Goal: Task Accomplishment & Management: Manage account settings

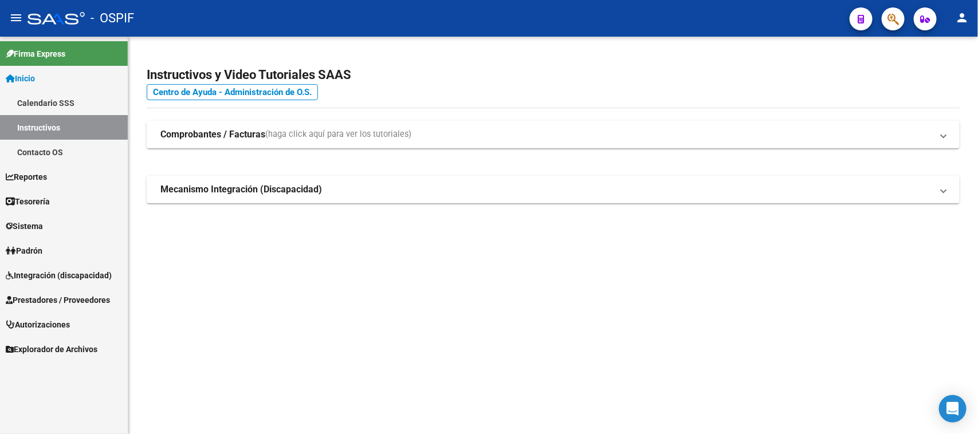
click at [65, 269] on span "Integración (discapacidad)" at bounding box center [59, 275] width 106 height 13
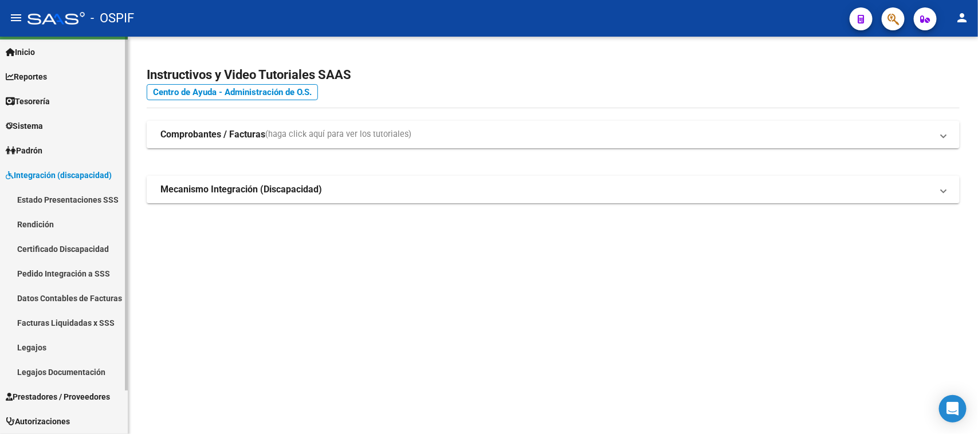
scroll to position [49, 0]
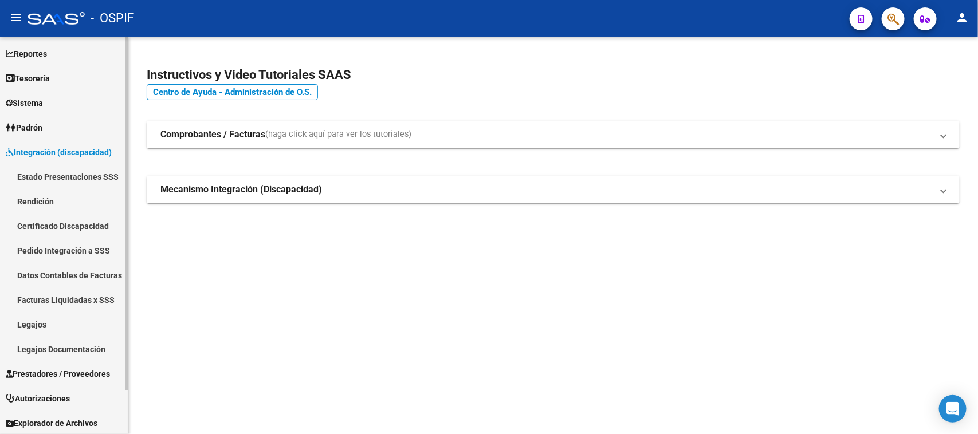
click at [43, 194] on link "Rendición" at bounding box center [64, 201] width 128 height 25
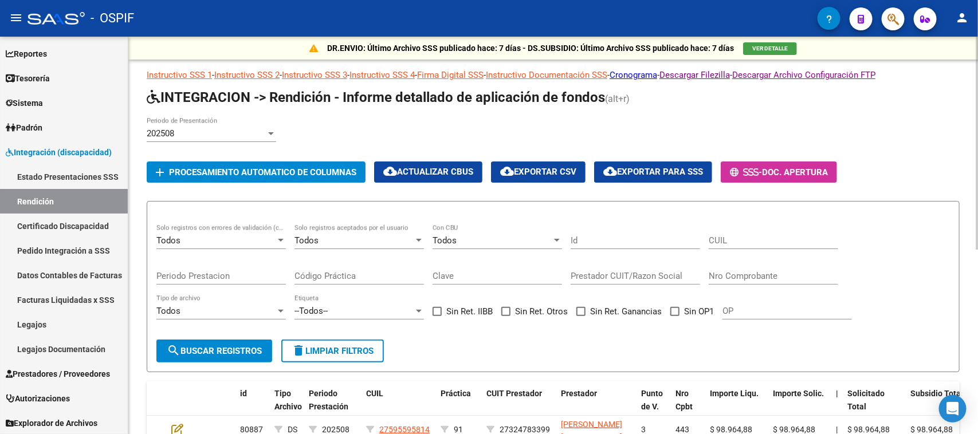
click at [267, 129] on div at bounding box center [271, 133] width 10 height 9
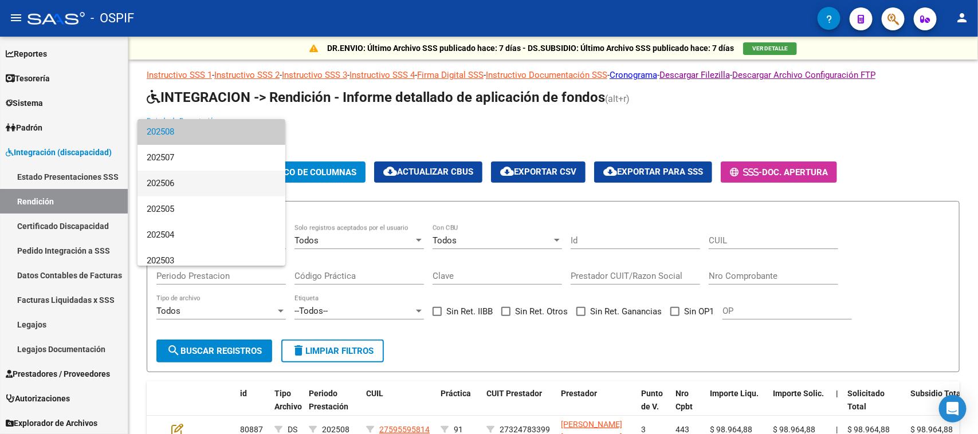
click at [198, 184] on span "202506" at bounding box center [211, 184] width 129 height 26
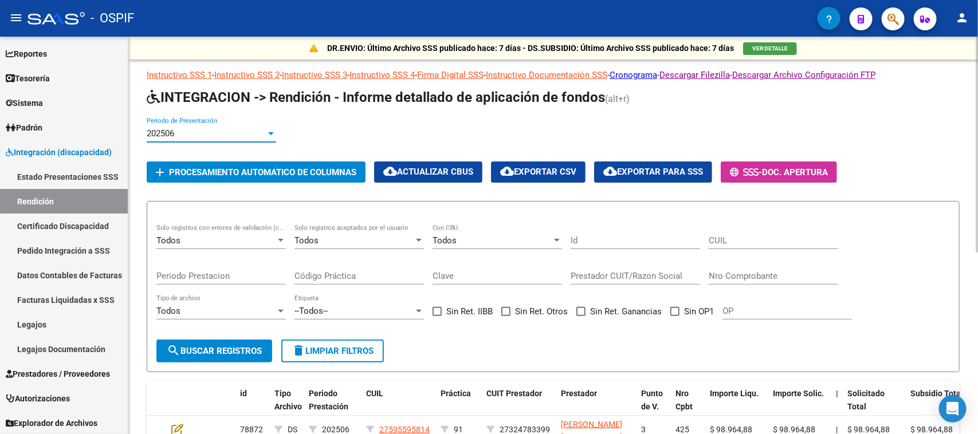
click at [336, 132] on div "202506 Periodo de Presentación" at bounding box center [553, 135] width 813 height 36
click at [223, 167] on span "Procesamiento automatico de columnas" at bounding box center [262, 172] width 187 height 10
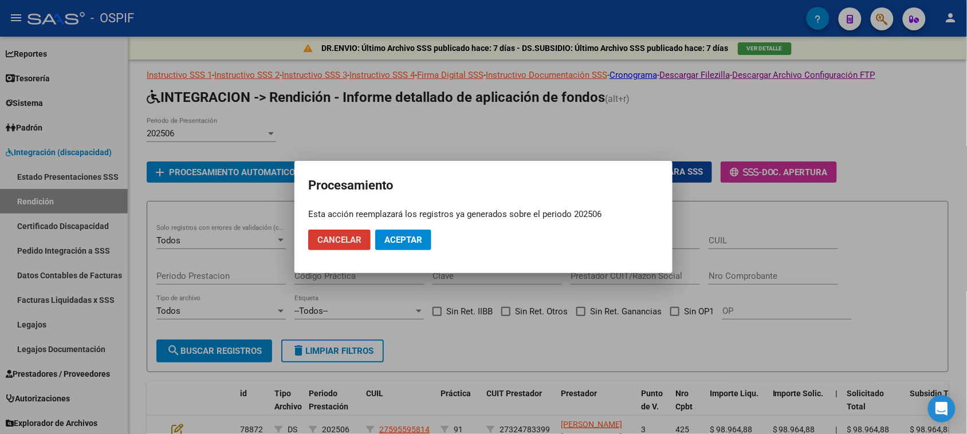
click at [410, 235] on span "Aceptar" at bounding box center [403, 240] width 38 height 10
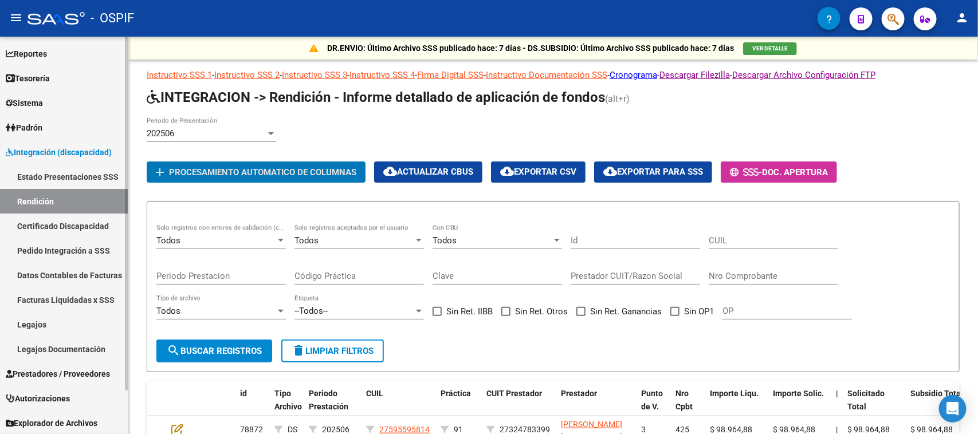
click at [100, 270] on link "Datos Contables de Facturas" at bounding box center [64, 275] width 128 height 25
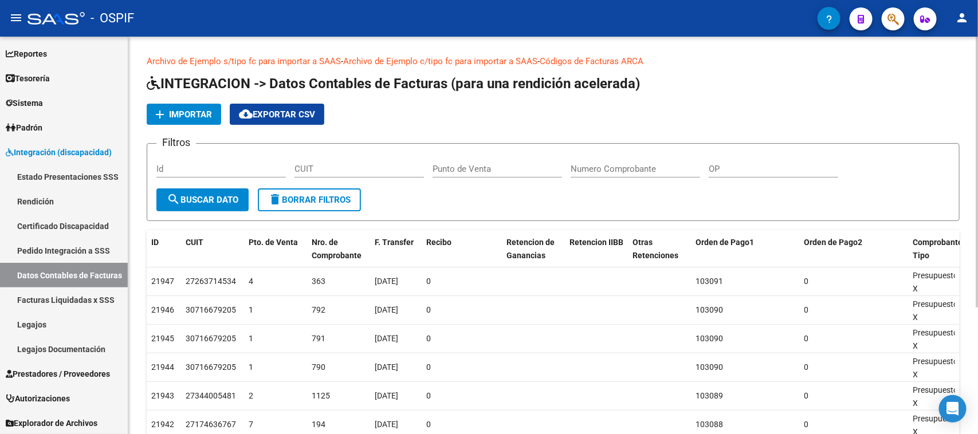
click at [183, 109] on span "Importar" at bounding box center [190, 114] width 43 height 10
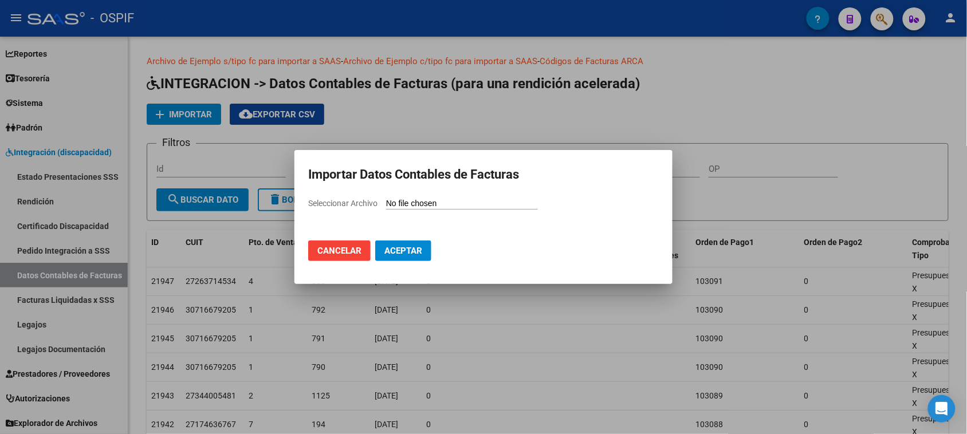
click at [417, 202] on input "Seleccionar Archivo" at bounding box center [462, 204] width 152 height 11
type input "C:\fakepath\Rendicion [DATE].csv"
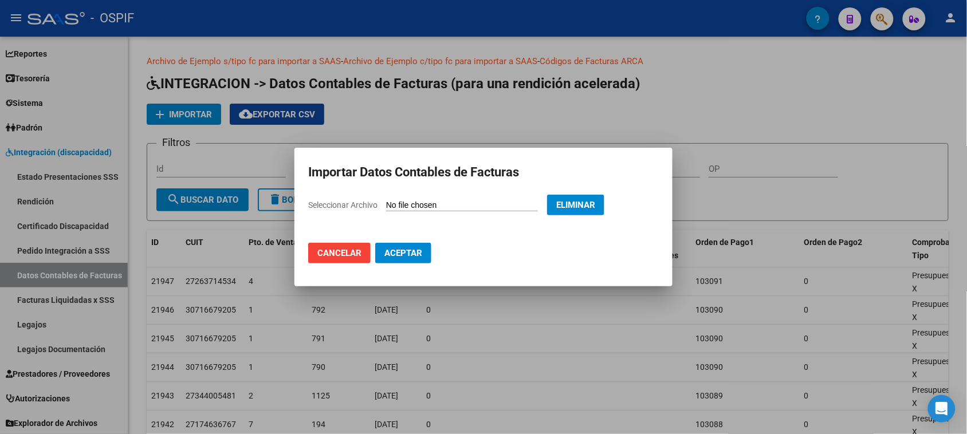
click at [411, 259] on button "Aceptar" at bounding box center [403, 253] width 56 height 21
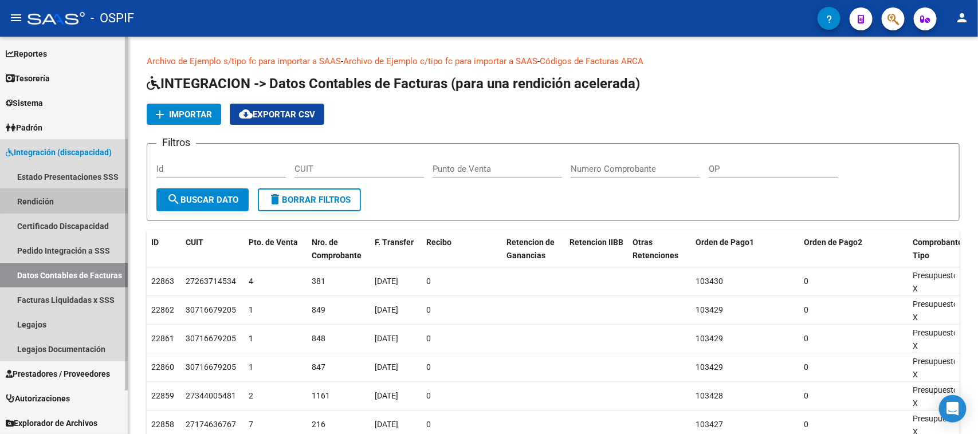
click at [56, 201] on link "Rendición" at bounding box center [64, 201] width 128 height 25
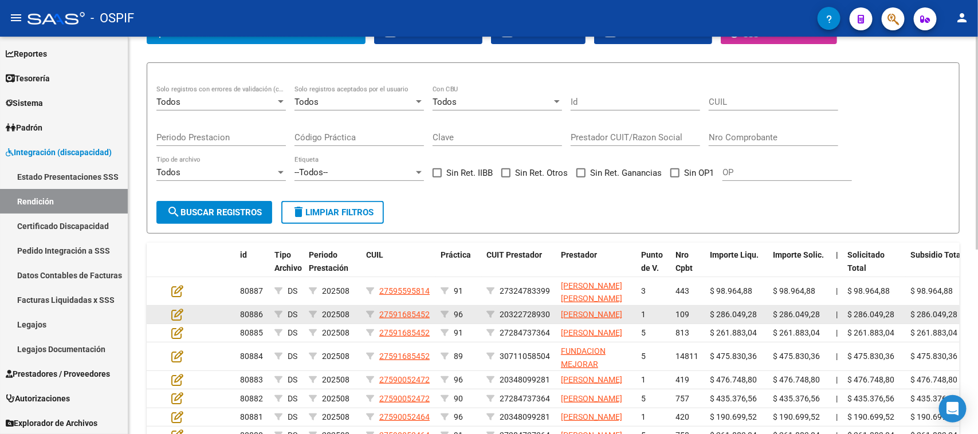
scroll to position [143, 0]
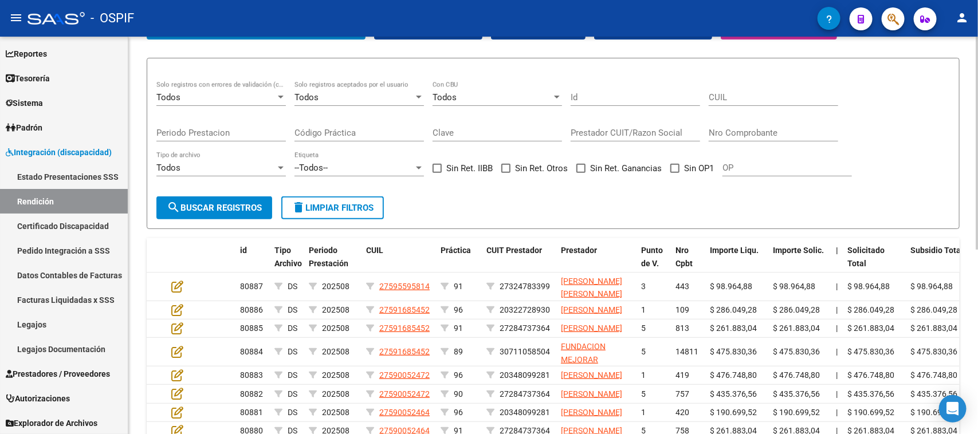
click at [673, 167] on span at bounding box center [674, 168] width 9 height 9
click at [674, 173] on input "Sin OP1" at bounding box center [674, 173] width 1 height 1
click at [203, 203] on span "search Buscar registros" at bounding box center [214, 208] width 95 height 10
click at [321, 198] on button "delete Limpiar filtros" at bounding box center [332, 207] width 103 height 23
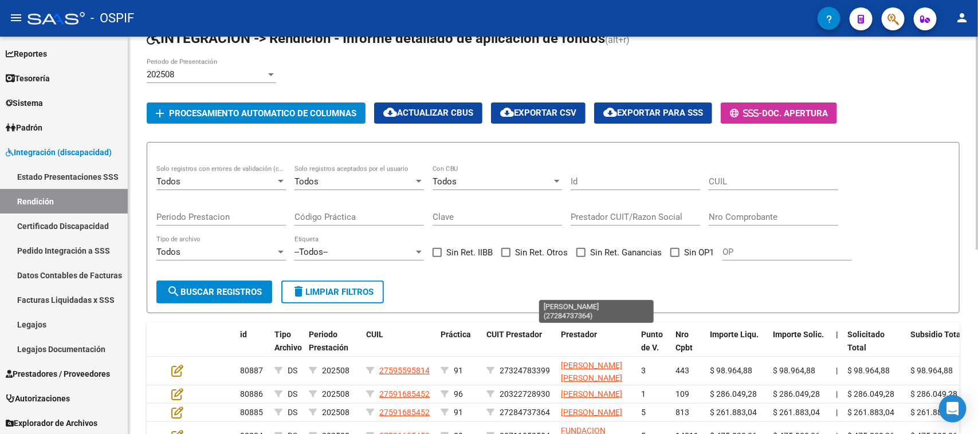
scroll to position [215, 0]
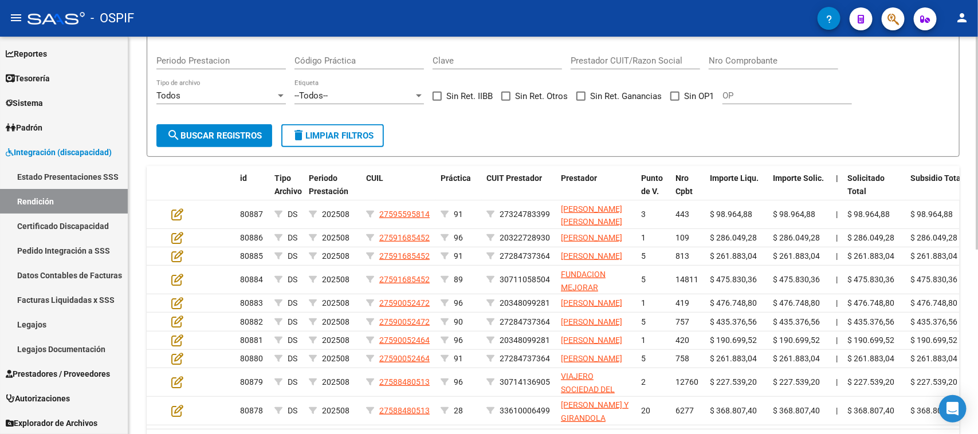
click at [677, 96] on span at bounding box center [674, 96] width 9 height 9
click at [675, 101] on input "Sin OP1" at bounding box center [674, 101] width 1 height 1
checkbox input "true"
click at [241, 132] on span "search Buscar registros" at bounding box center [214, 136] width 95 height 10
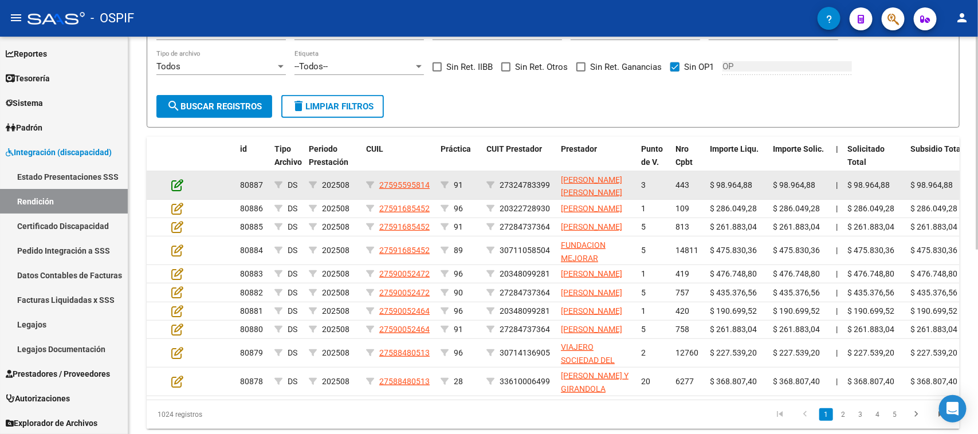
scroll to position [273, 0]
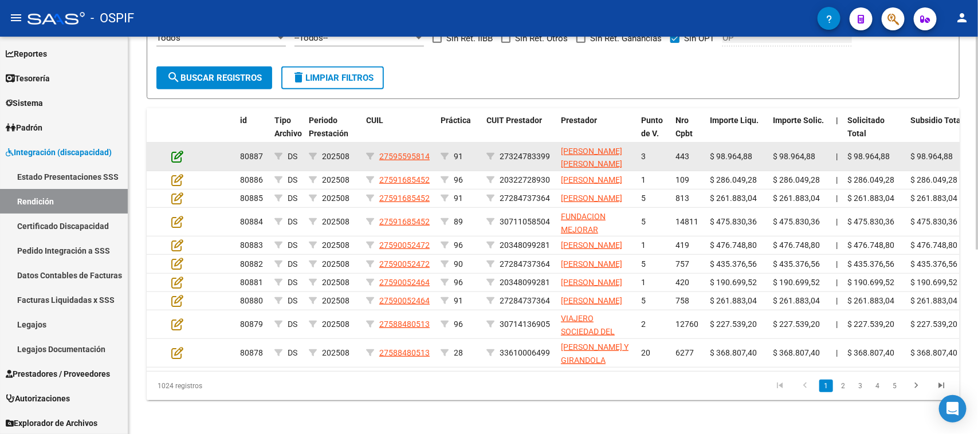
click at [180, 152] on icon at bounding box center [177, 156] width 12 height 13
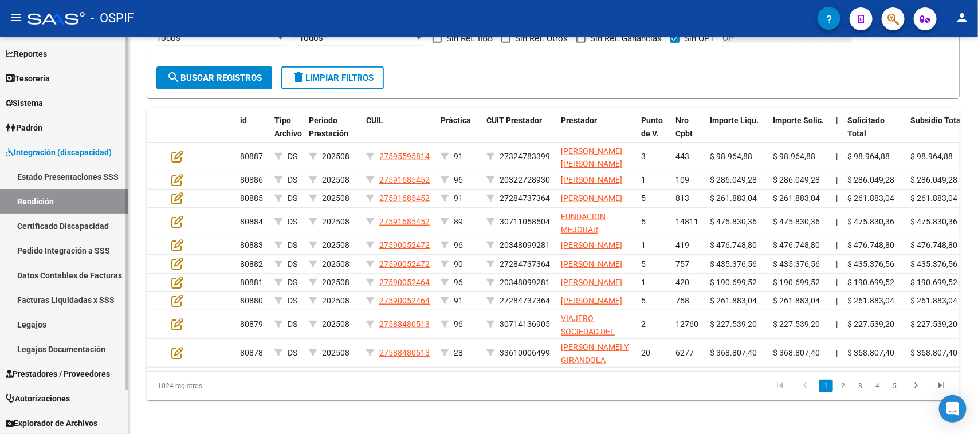
scroll to position [58, 0]
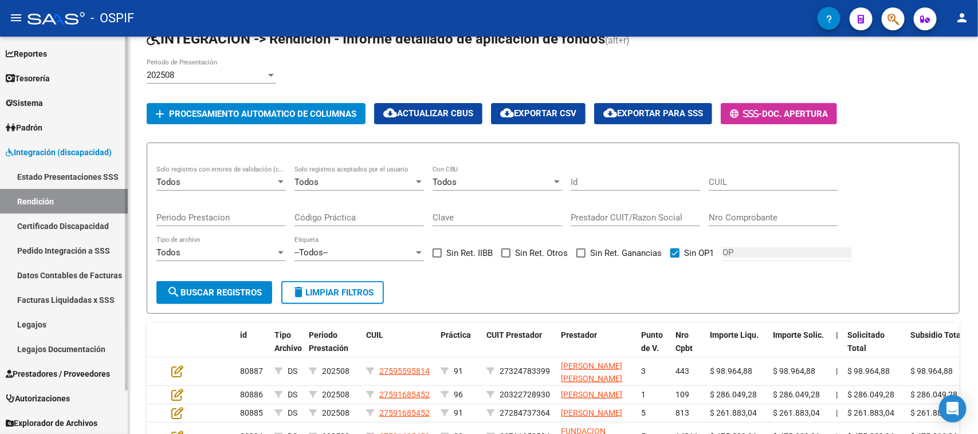
click at [73, 271] on link "Datos Contables de Facturas" at bounding box center [64, 275] width 128 height 25
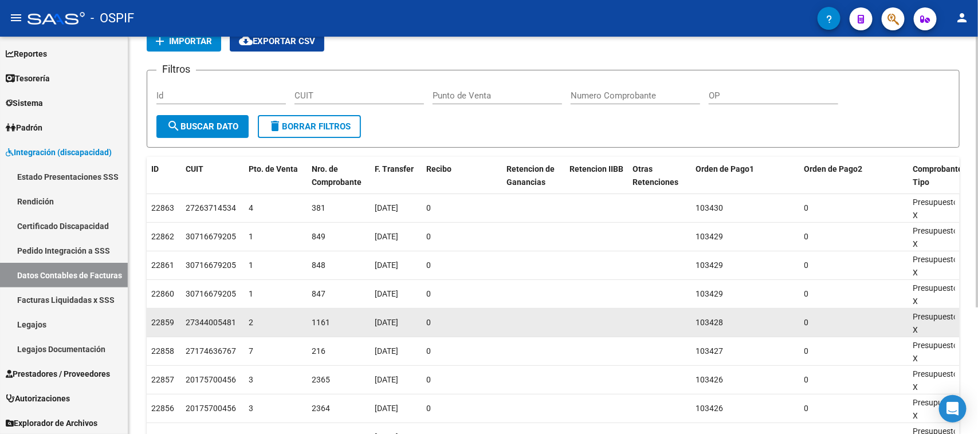
scroll to position [44, 0]
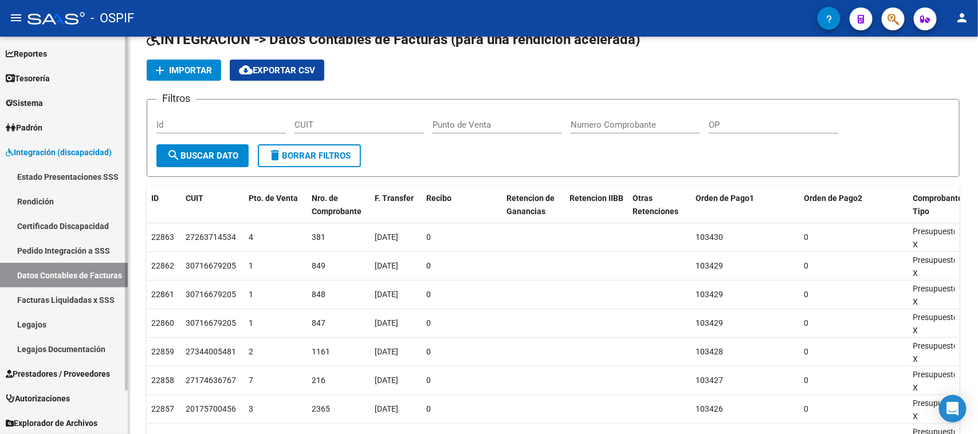
click at [56, 203] on link "Rendición" at bounding box center [64, 201] width 128 height 25
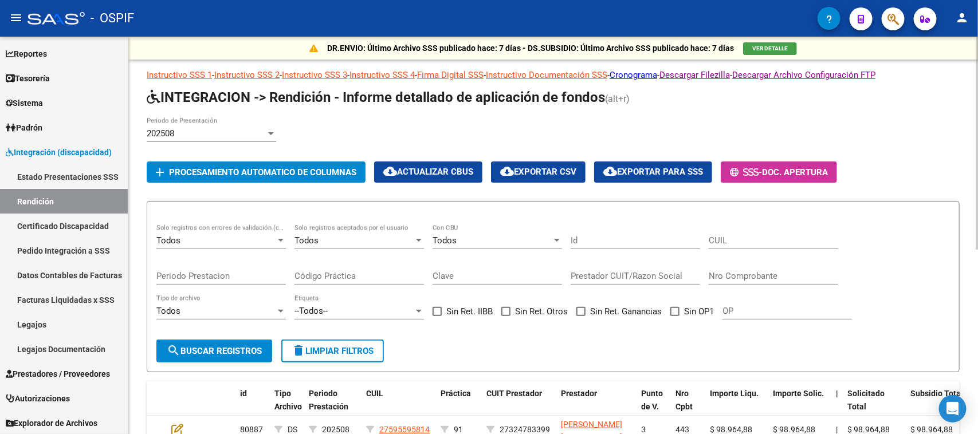
click at [271, 129] on div at bounding box center [271, 133] width 10 height 9
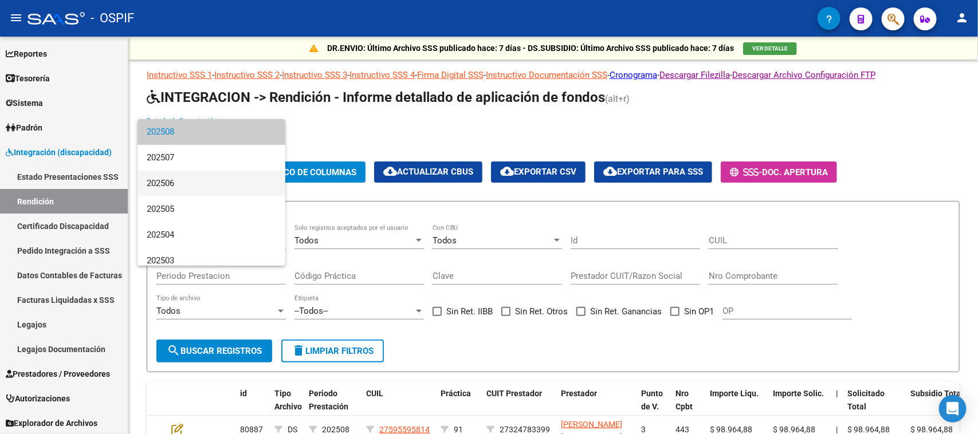
click at [198, 183] on span "202506" at bounding box center [211, 184] width 129 height 26
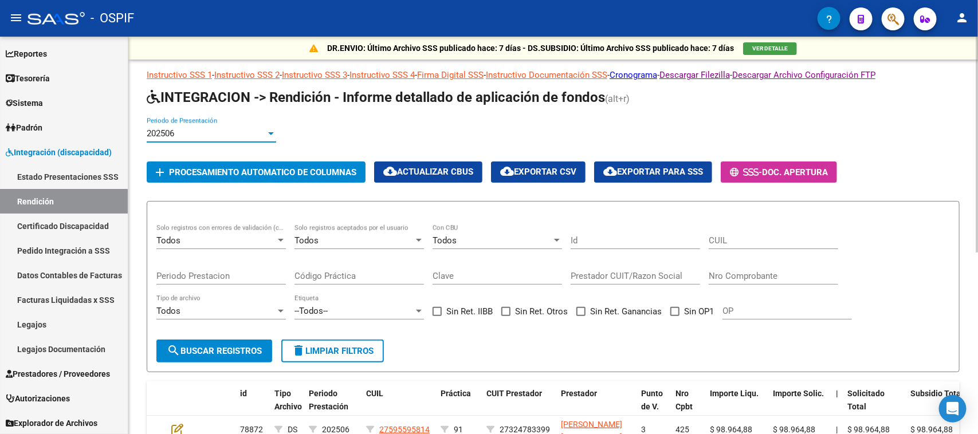
click at [267, 168] on span "Procesamiento automatico de columnas" at bounding box center [262, 172] width 187 height 10
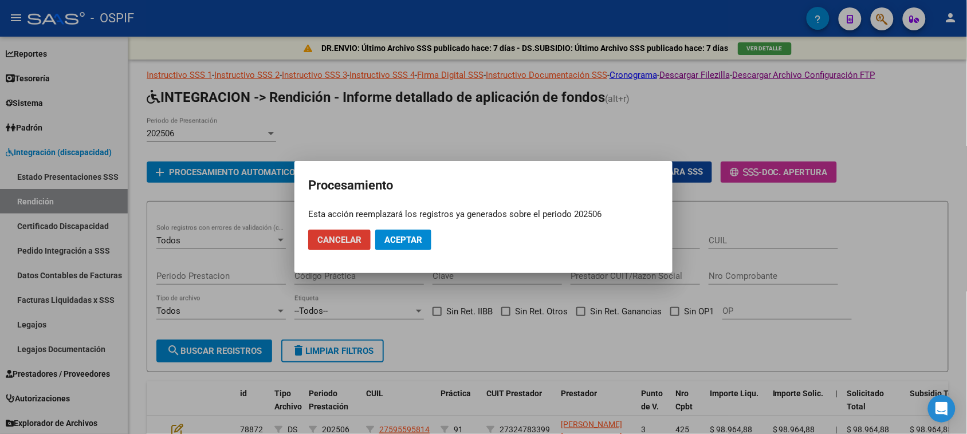
click at [389, 231] on button "Aceptar" at bounding box center [403, 240] width 56 height 21
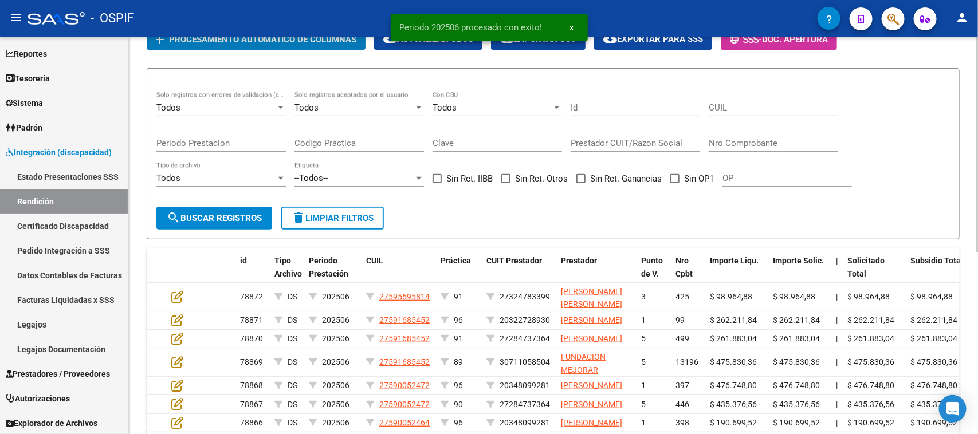
scroll to position [143, 0]
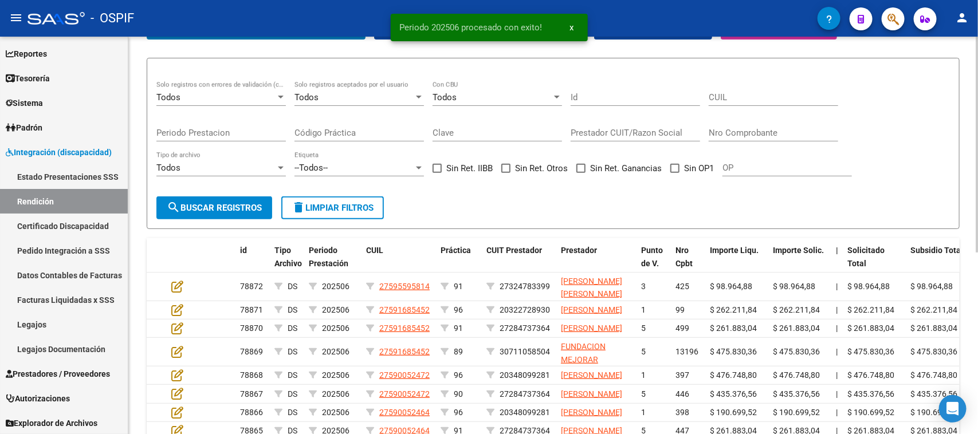
click at [673, 167] on span at bounding box center [674, 168] width 9 height 9
click at [674, 173] on input "Sin OP1" at bounding box center [674, 173] width 1 height 1
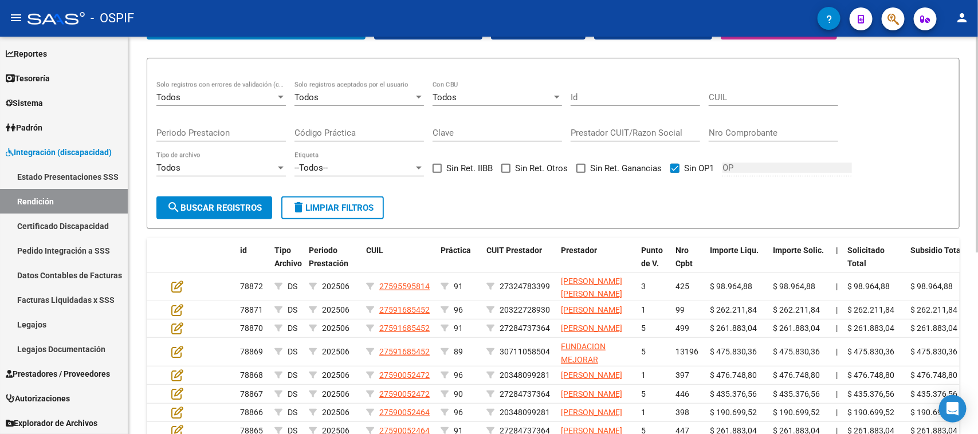
click at [226, 211] on button "search Buscar registros" at bounding box center [214, 207] width 116 height 23
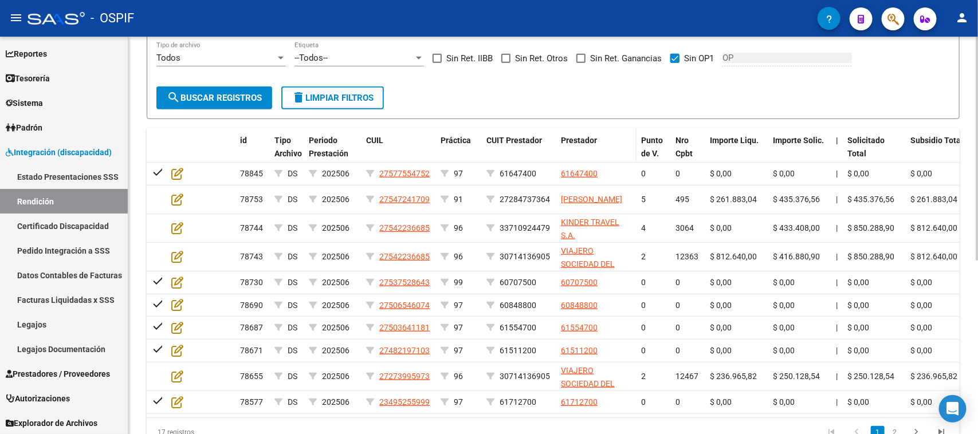
scroll to position [286, 0]
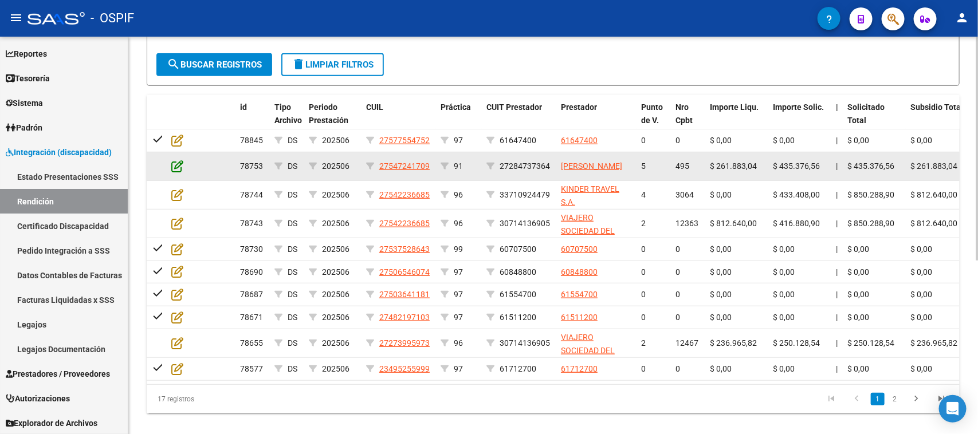
click at [175, 164] on icon at bounding box center [177, 166] width 12 height 13
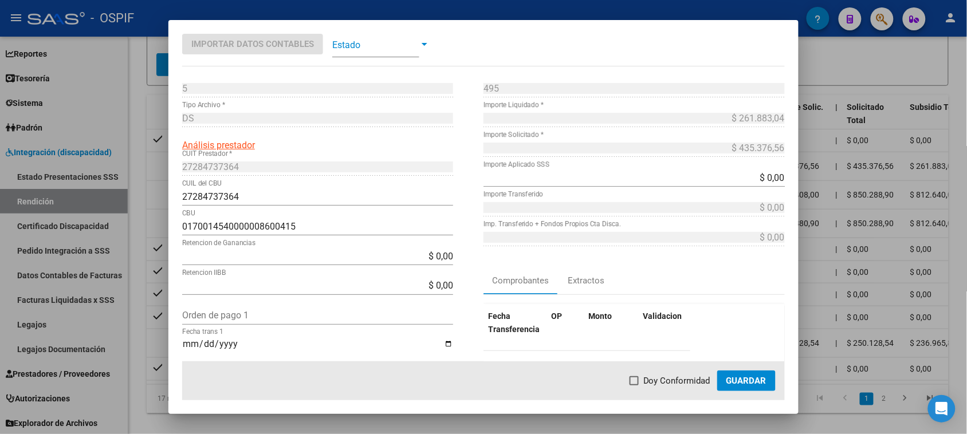
click at [295, 316] on input "Orden de pago 1" at bounding box center [317, 315] width 271 height 11
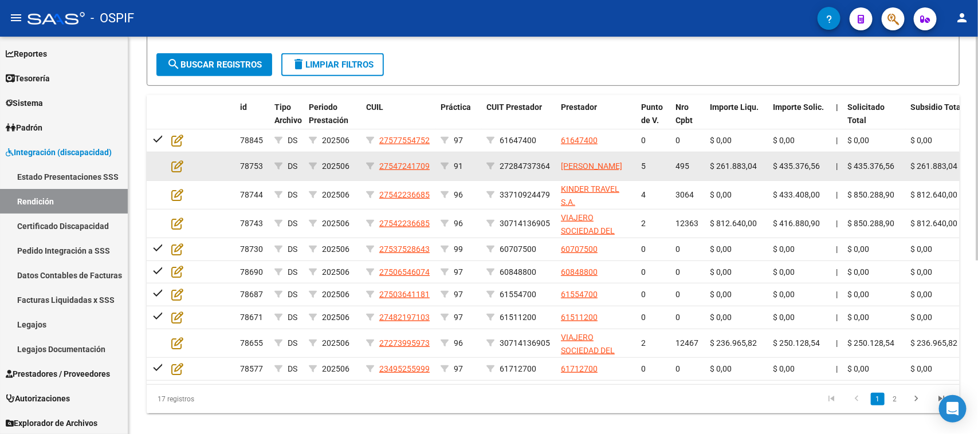
click at [685, 161] on span "495" at bounding box center [682, 165] width 14 height 9
copy span "495"
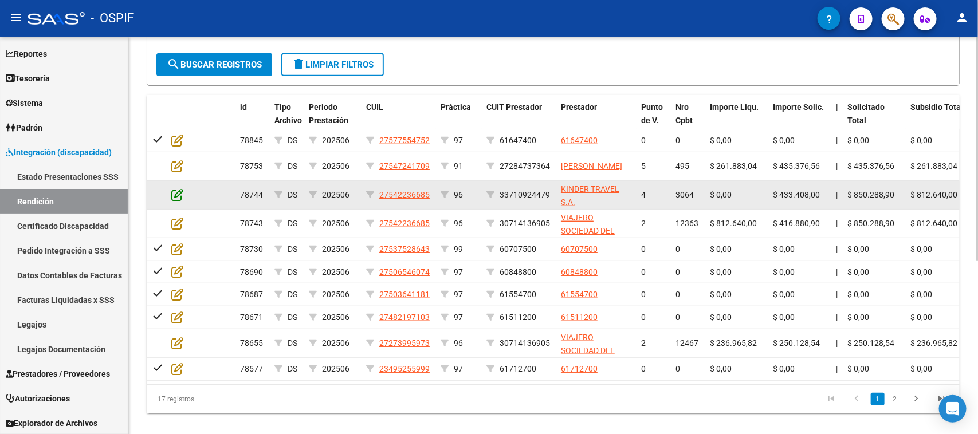
click at [178, 193] on icon at bounding box center [177, 194] width 12 height 13
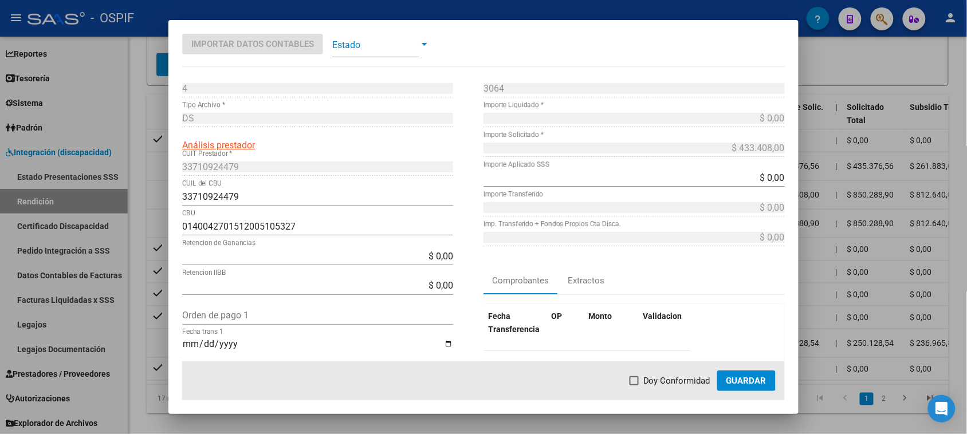
click at [858, 263] on div at bounding box center [483, 217] width 967 height 434
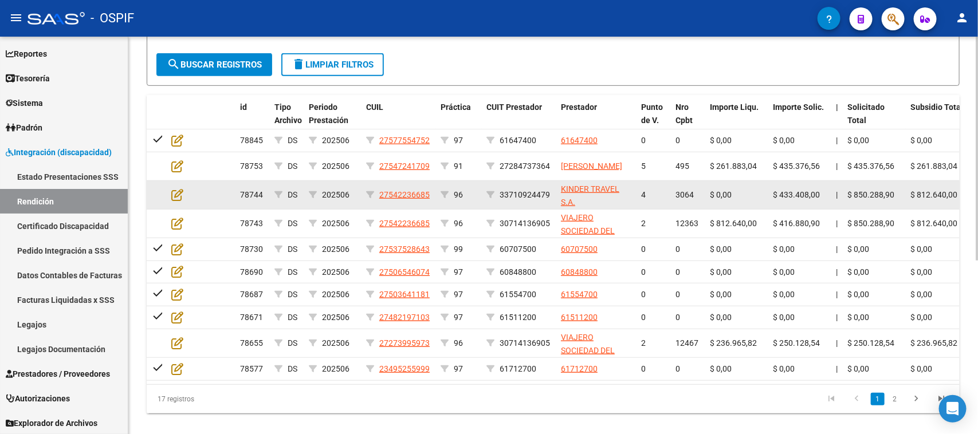
click at [682, 192] on span "3064" at bounding box center [684, 194] width 18 height 9
copy span "3064"
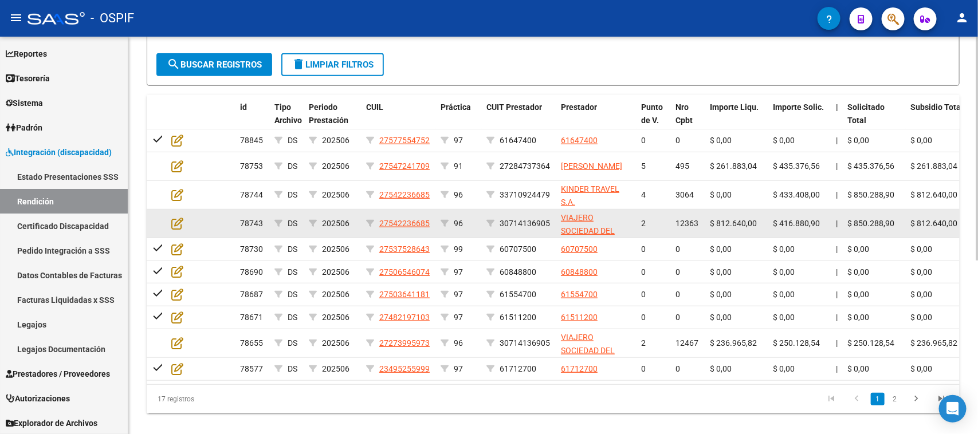
click at [679, 219] on span "12363" at bounding box center [686, 223] width 23 height 9
copy span "12363"
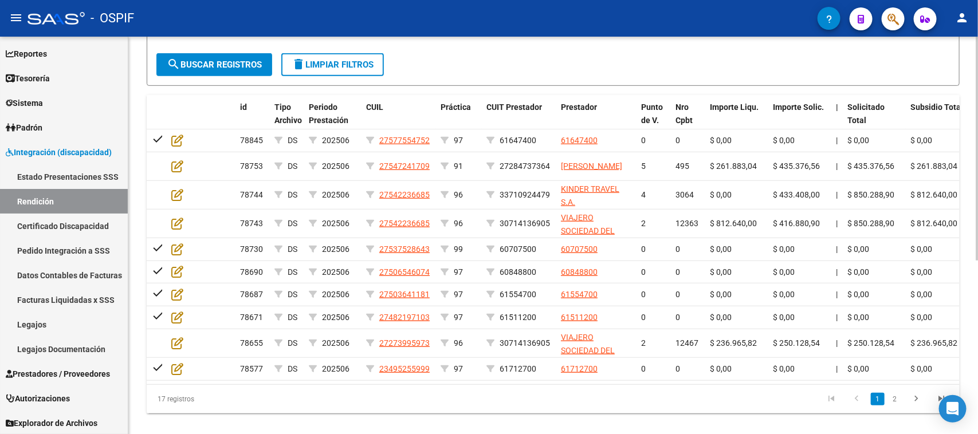
click at [655, 408] on datatable-pager "1 2" at bounding box center [633, 398] width 641 height 19
click at [899, 405] on link "2" at bounding box center [895, 399] width 14 height 13
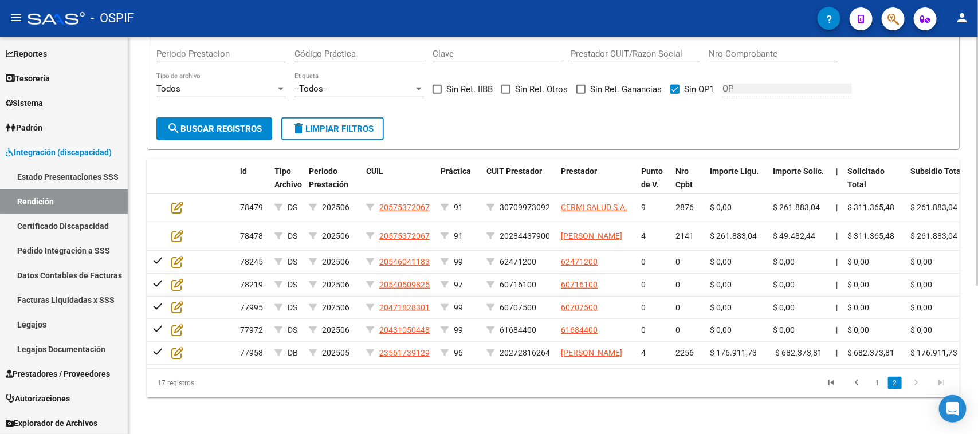
scroll to position [236, 0]
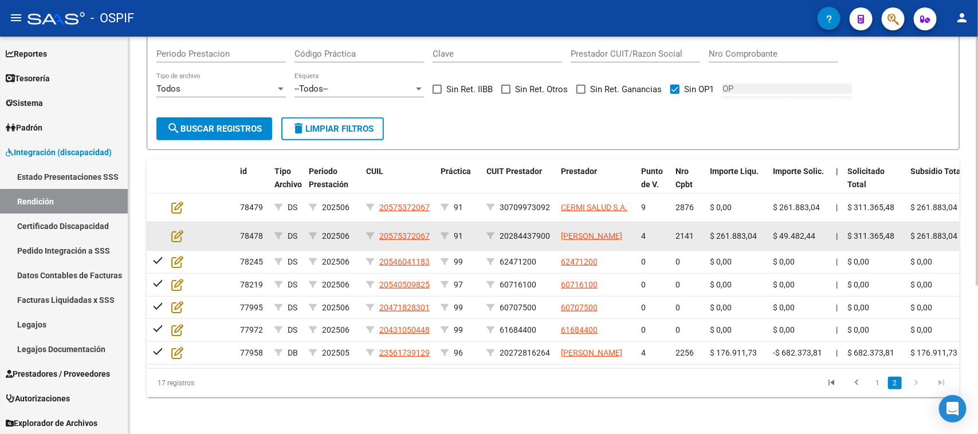
click at [682, 231] on span "2141" at bounding box center [684, 235] width 18 height 9
copy span "2141"
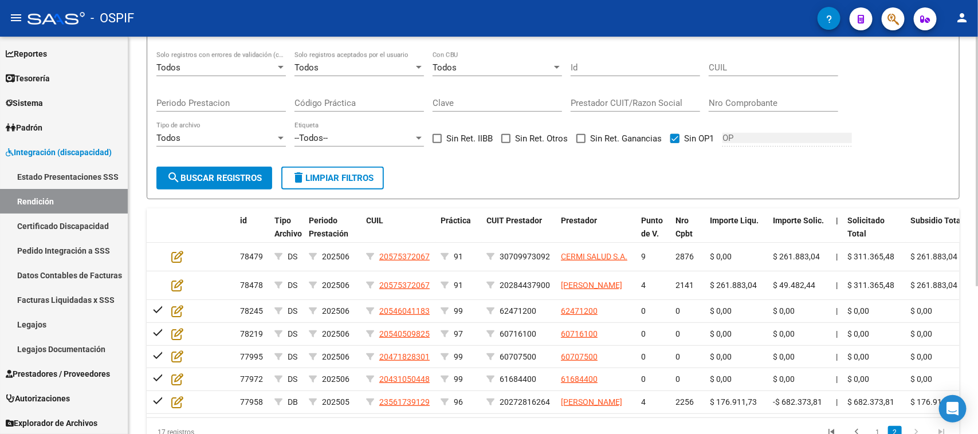
scroll to position [164, 0]
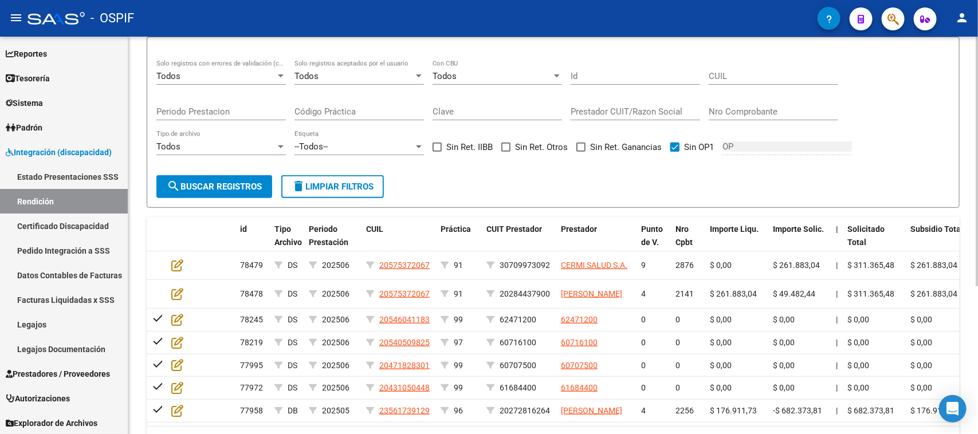
click at [705, 192] on form "Todos Solo registros con errores de validación (control 623 instructivo de rend…" at bounding box center [553, 122] width 813 height 171
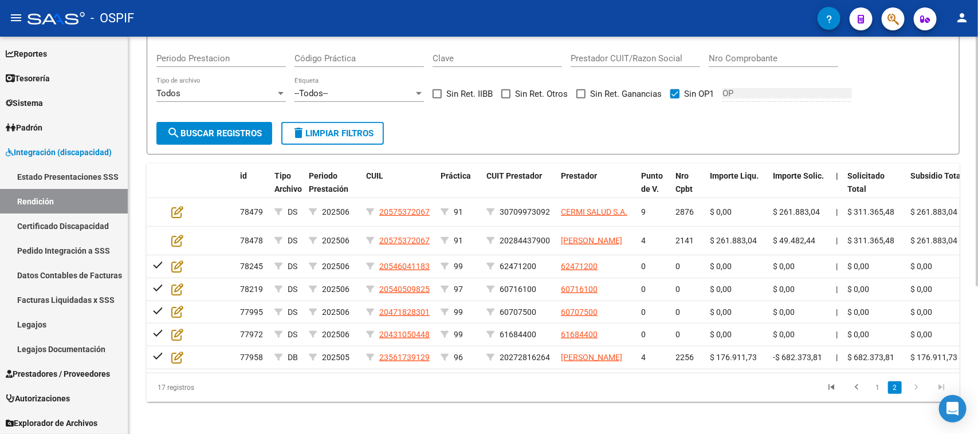
scroll to position [236, 0]
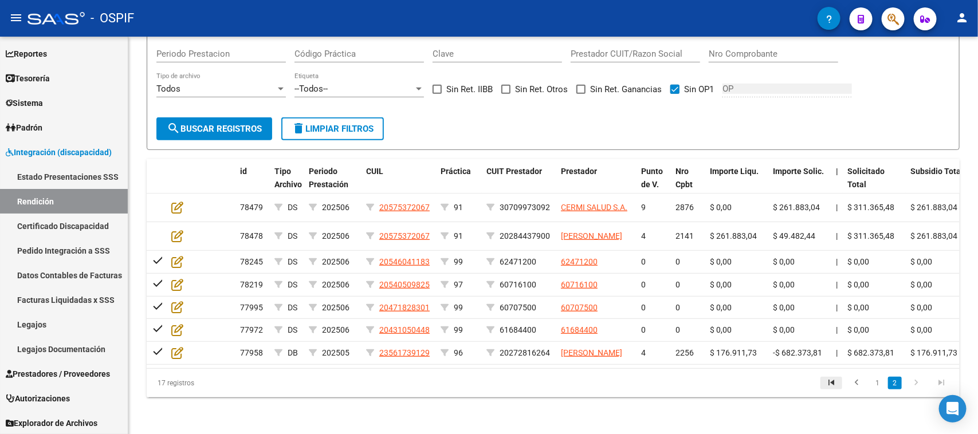
click at [828, 381] on icon "go to first page" at bounding box center [830, 384] width 15 height 14
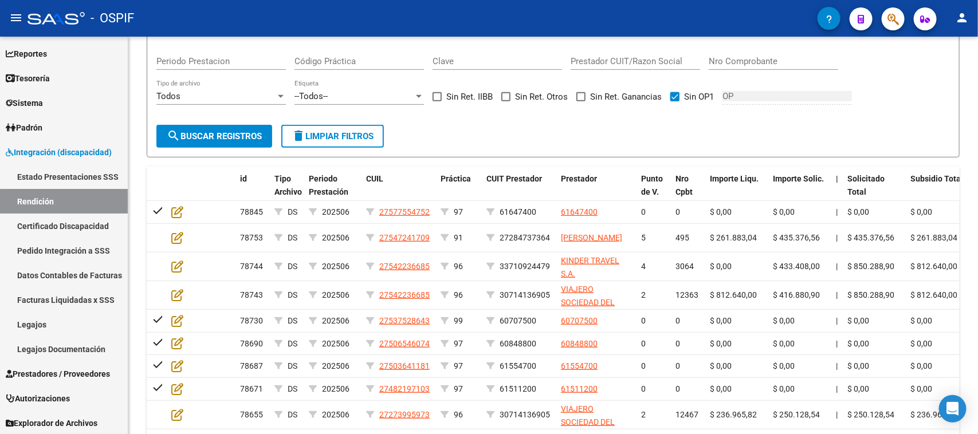
scroll to position [93, 0]
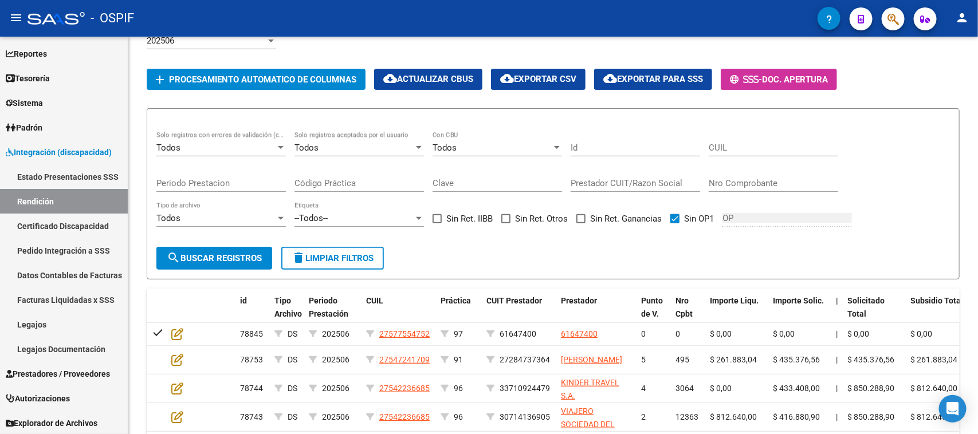
click at [365, 263] on button "delete Limpiar filtros" at bounding box center [332, 258] width 103 height 23
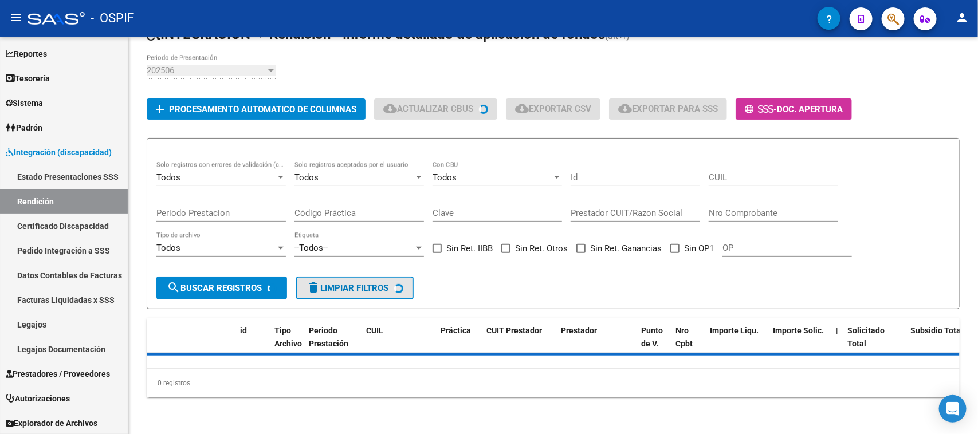
checkbox input "false"
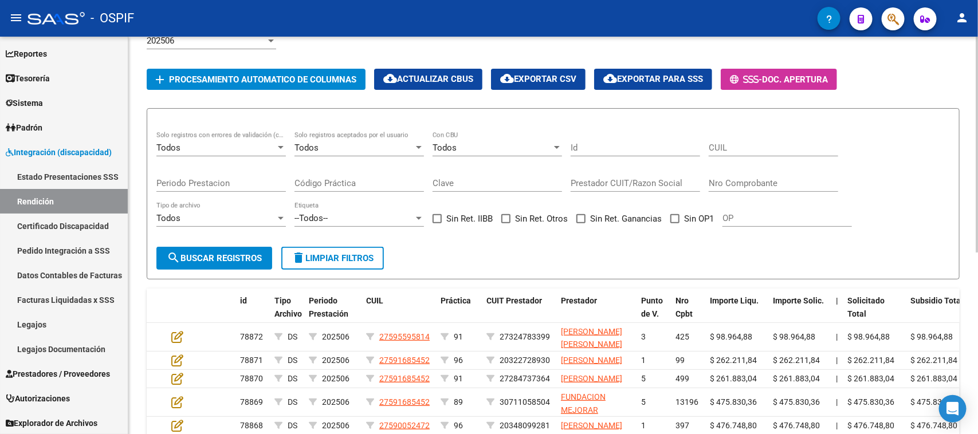
click at [471, 144] on div "Todos" at bounding box center [491, 148] width 119 height 10
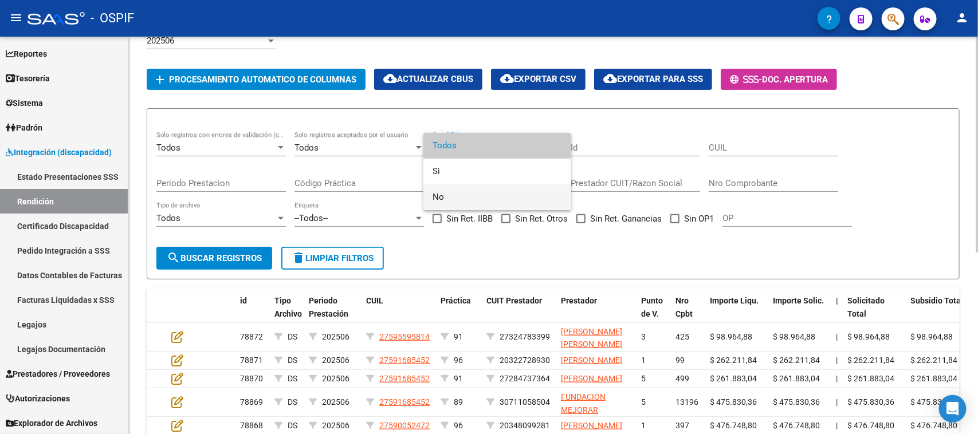
click at [451, 199] on span "No" at bounding box center [496, 197] width 129 height 26
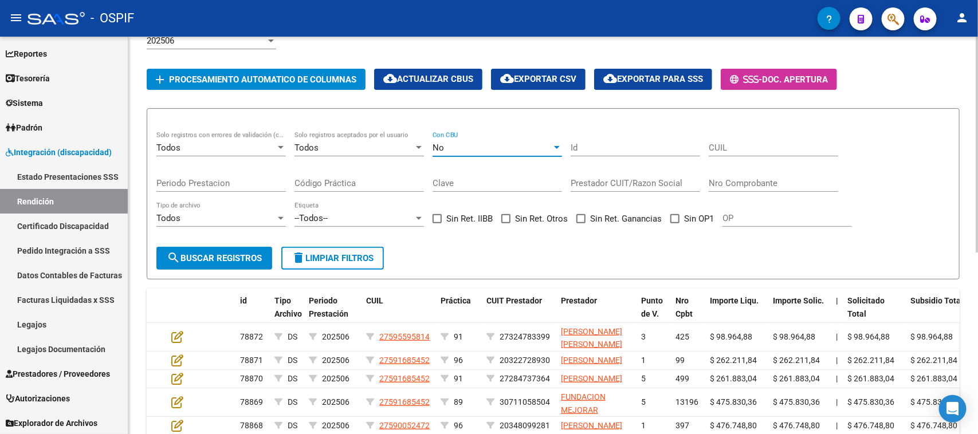
click at [313, 253] on span "delete Limpiar filtros" at bounding box center [332, 258] width 82 height 10
click at [504, 144] on div "Todos" at bounding box center [491, 148] width 119 height 10
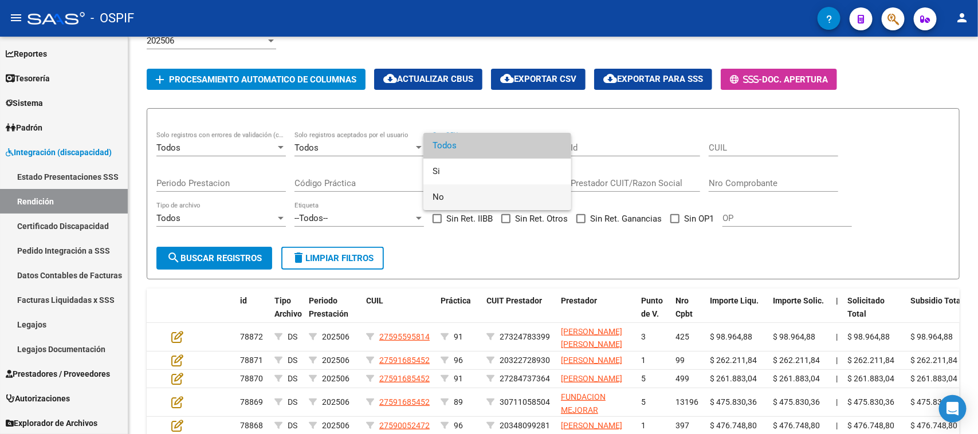
click at [456, 196] on span "No" at bounding box center [496, 197] width 129 height 26
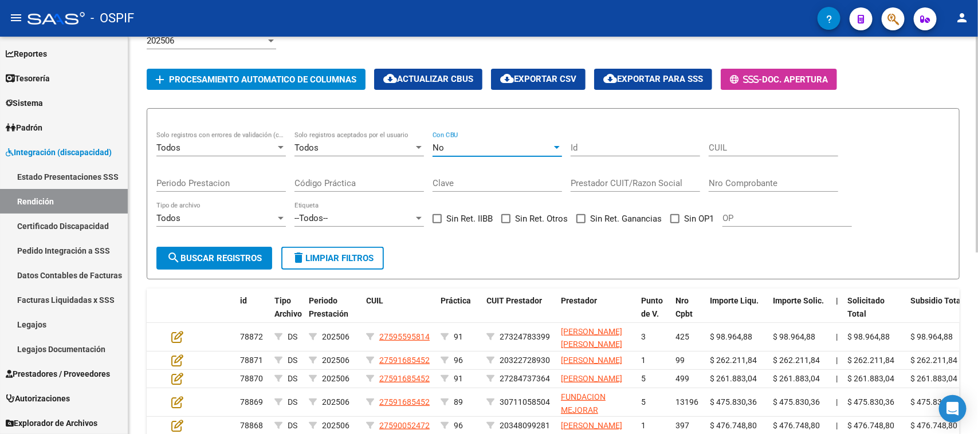
click at [239, 253] on span "search Buscar registros" at bounding box center [214, 258] width 95 height 10
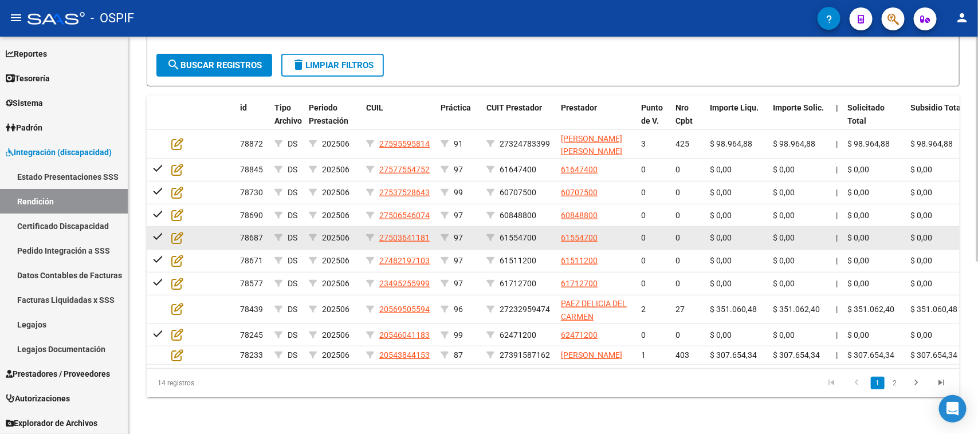
scroll to position [304, 0]
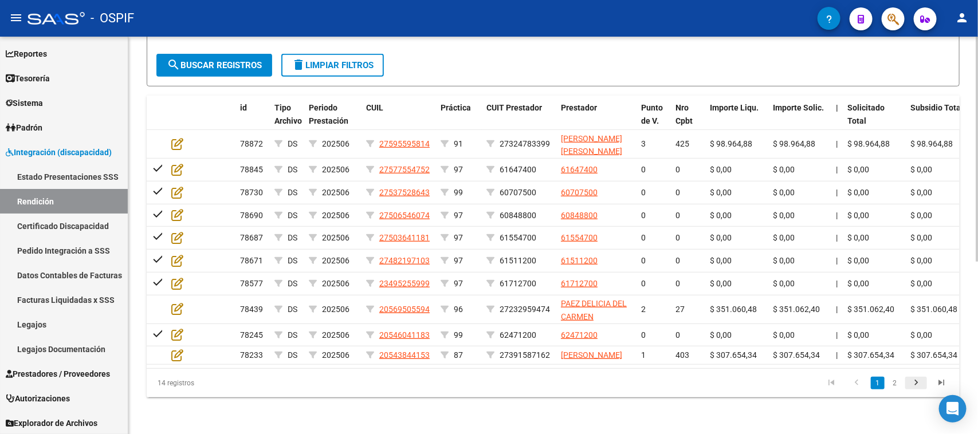
click at [915, 384] on icon "go to next page" at bounding box center [915, 384] width 15 height 14
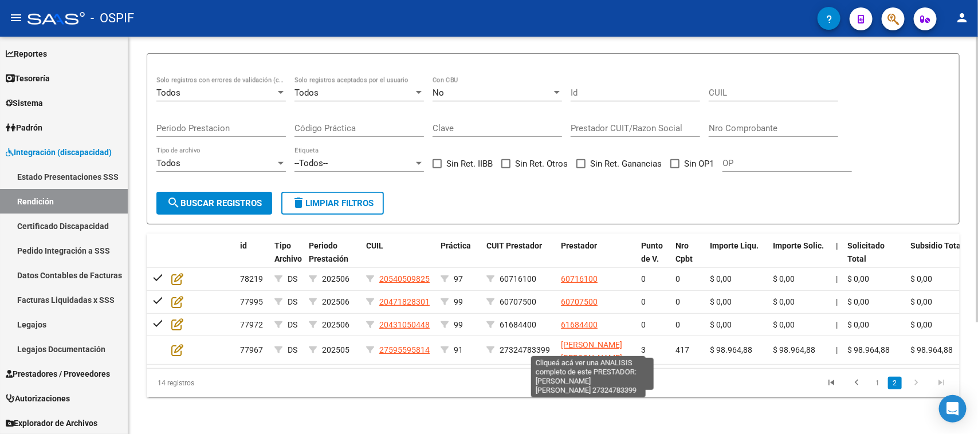
scroll to position [156, 0]
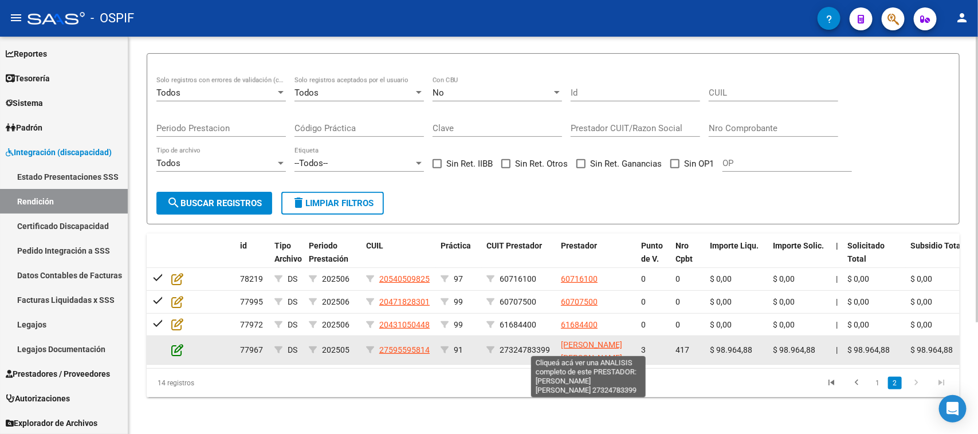
click at [182, 344] on icon at bounding box center [177, 350] width 12 height 13
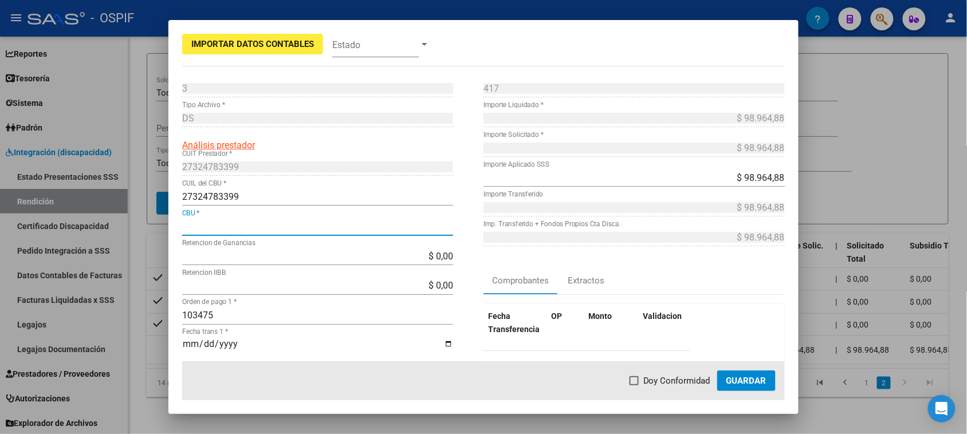
click at [325, 224] on input "CBU *" at bounding box center [317, 226] width 271 height 11
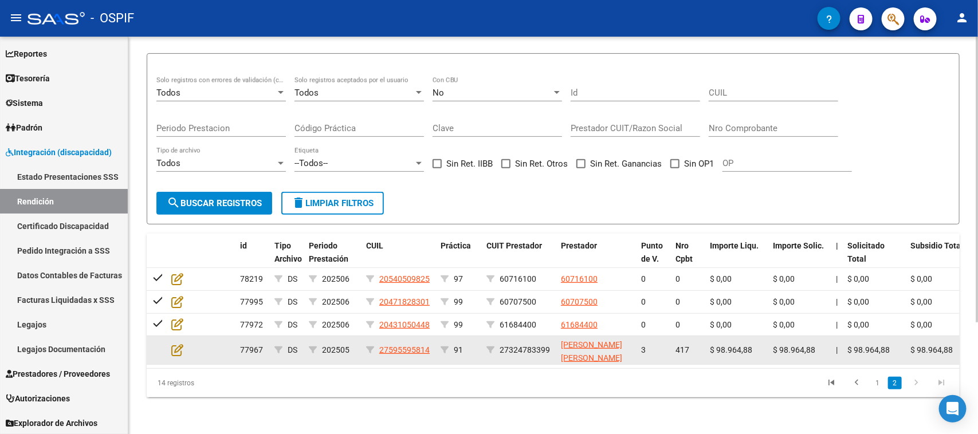
click at [179, 345] on app-edit-rendicion at bounding box center [177, 350] width 12 height 13
click at [179, 344] on icon at bounding box center [177, 350] width 12 height 13
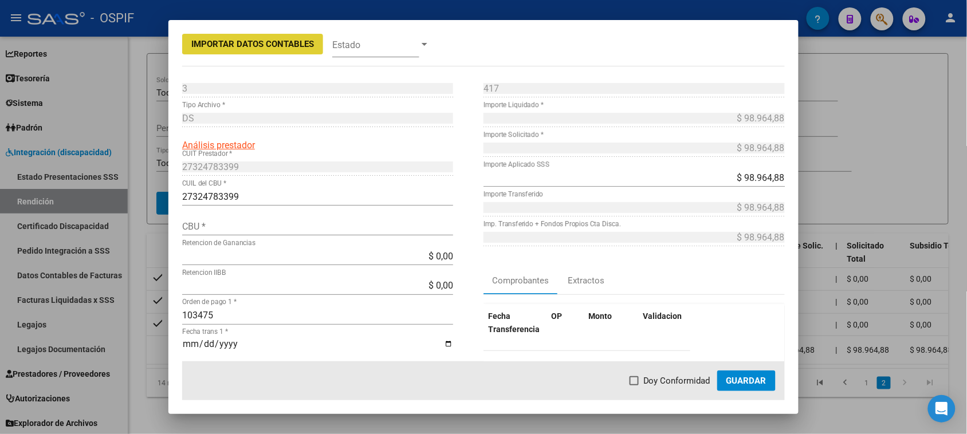
click at [205, 227] on input "CBU *" at bounding box center [317, 226] width 271 height 11
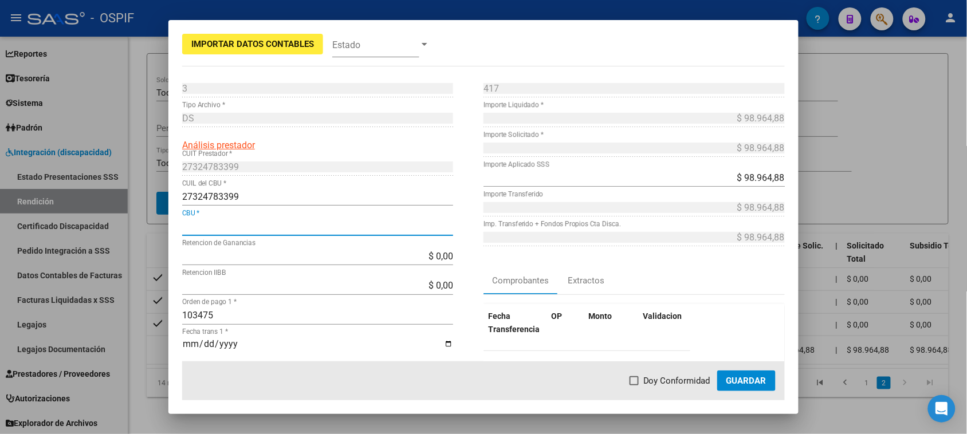
paste input "0340346508316020761002"
click at [188, 225] on input "0340346508316020761002" at bounding box center [317, 226] width 271 height 11
click at [331, 225] on input "0340346508316020761002" at bounding box center [317, 226] width 271 height 11
type input "0340346508316020761002"
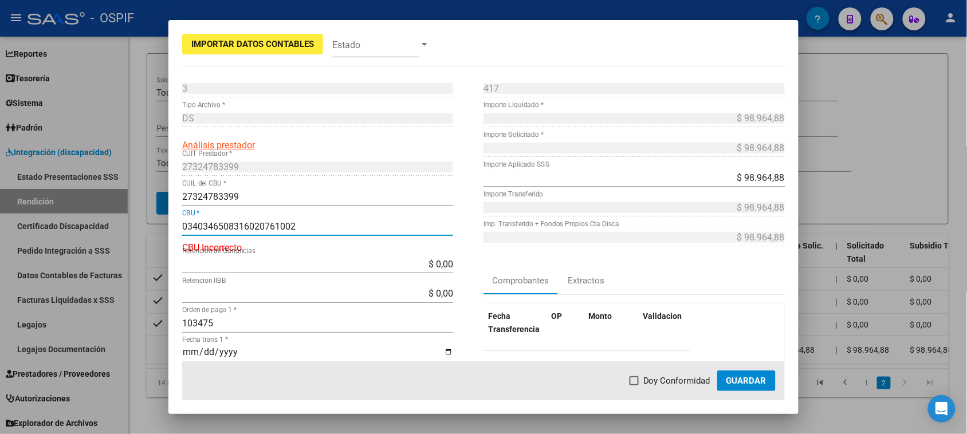
click at [731, 380] on span "Guardar" at bounding box center [746, 381] width 40 height 10
click at [185, 227] on input "0340346508316020761002" at bounding box center [317, 226] width 271 height 11
click at [242, 225] on input "0340346508316020761002" at bounding box center [317, 226] width 271 height 11
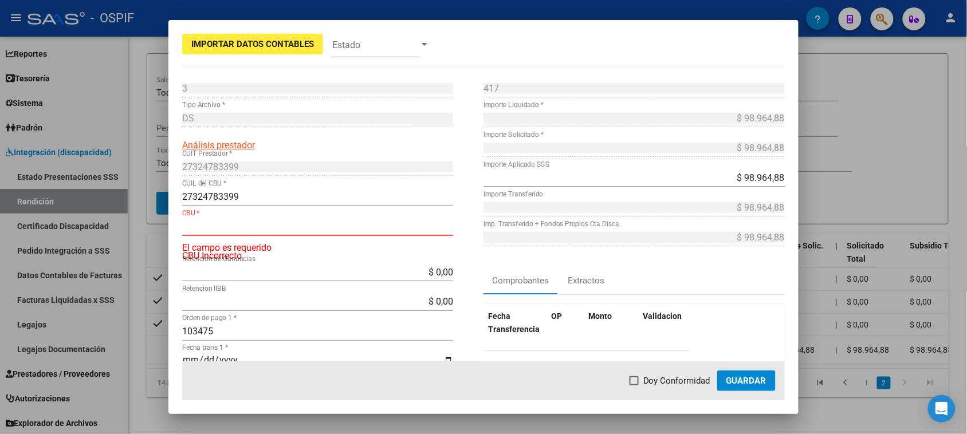
paste input "0340316508316020761002"
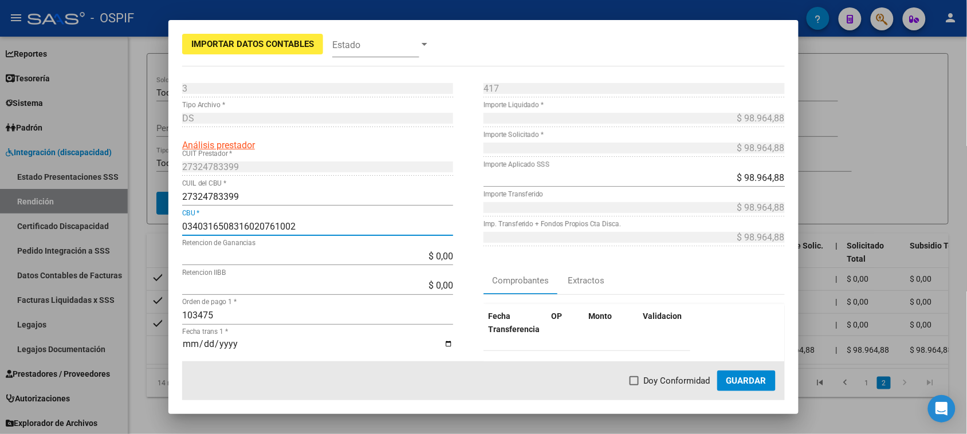
type input "0340316508316020761002"
click at [634, 379] on span at bounding box center [633, 380] width 9 height 9
click at [634, 385] on input "Doy Conformidad" at bounding box center [633, 385] width 1 height 1
checkbox input "true"
click at [743, 381] on span "Guardar" at bounding box center [746, 381] width 40 height 10
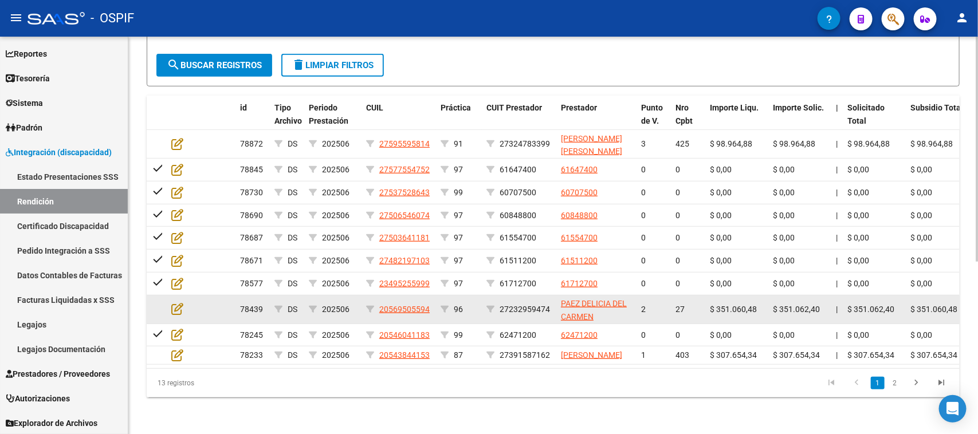
scroll to position [304, 0]
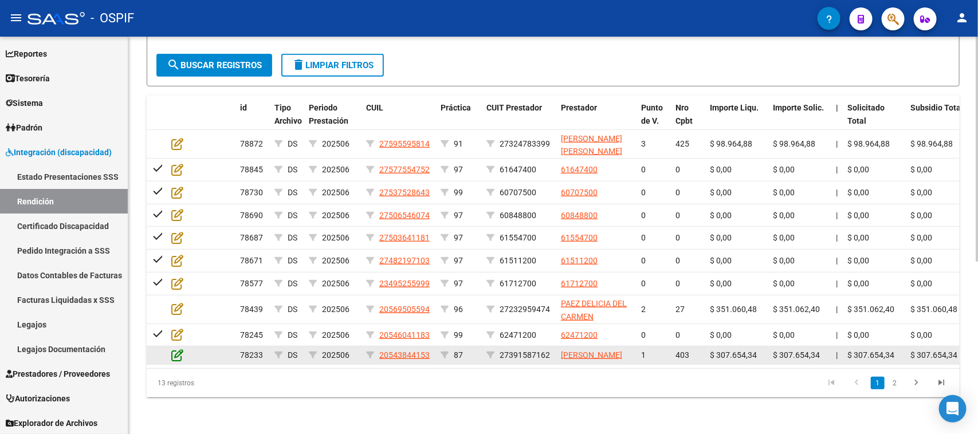
click at [172, 349] on icon at bounding box center [177, 355] width 12 height 13
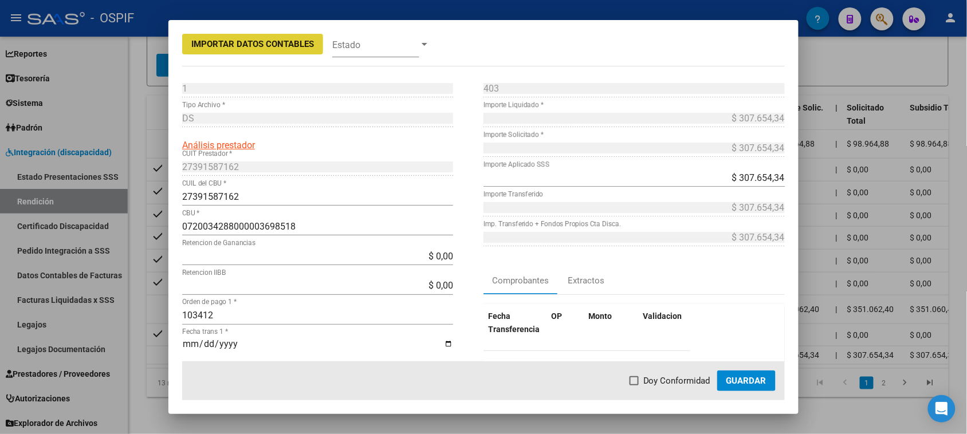
click at [633, 380] on span at bounding box center [633, 380] width 9 height 9
click at [633, 385] on input "Doy Conformidad" at bounding box center [633, 385] width 1 height 1
checkbox input "true"
click at [736, 376] on span "Guardar" at bounding box center [746, 381] width 40 height 10
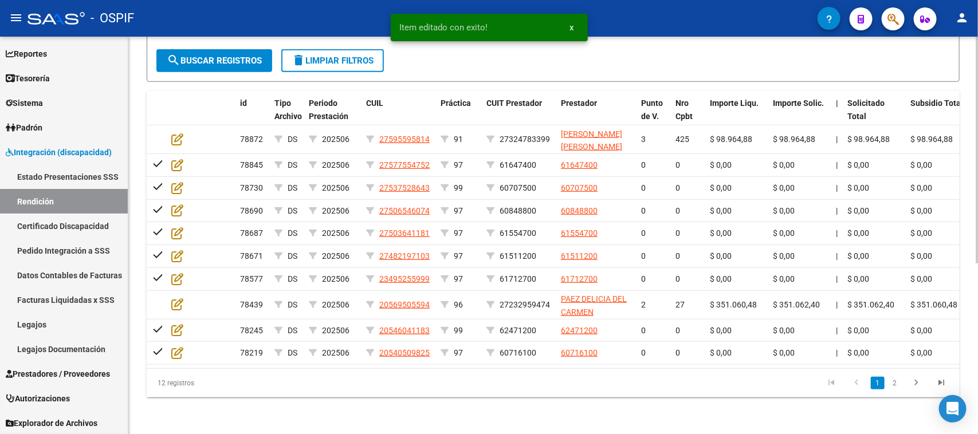
scroll to position [298, 0]
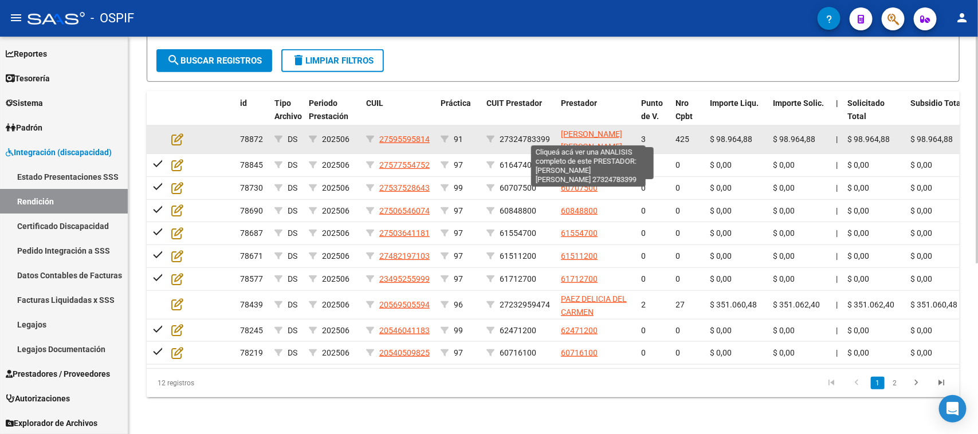
click at [568, 131] on span "[PERSON_NAME] [PERSON_NAME]" at bounding box center [591, 140] width 61 height 22
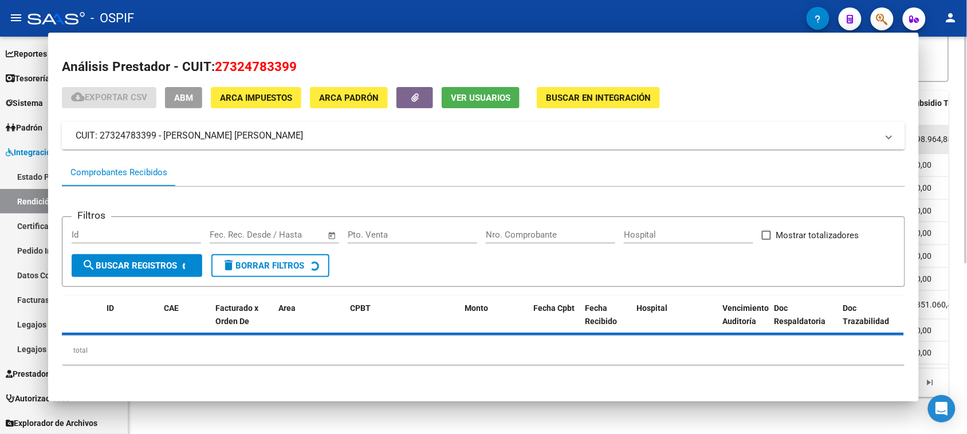
click at [179, 133] on icon at bounding box center [177, 139] width 12 height 13
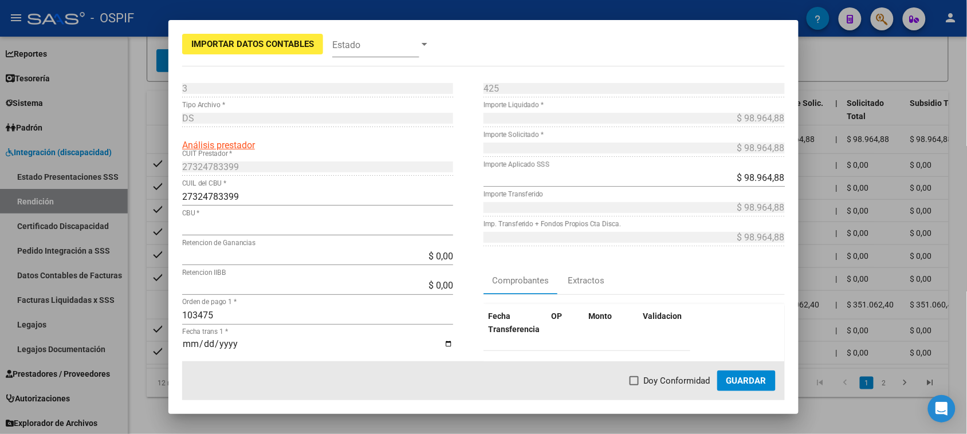
type input "0340316508316020761002"
click at [639, 381] on span at bounding box center [633, 380] width 9 height 9
click at [634, 385] on input "Doy Conformidad" at bounding box center [633, 385] width 1 height 1
checkbox input "true"
click at [749, 379] on span "Guardar" at bounding box center [746, 381] width 40 height 10
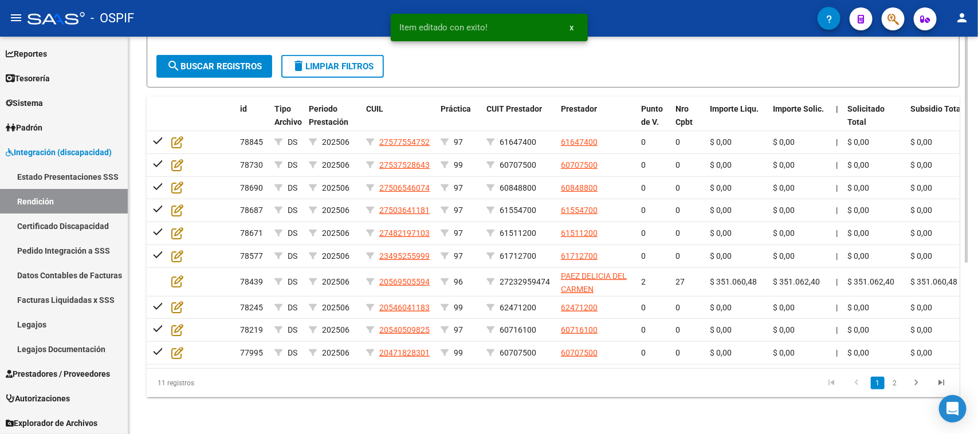
scroll to position [292, 0]
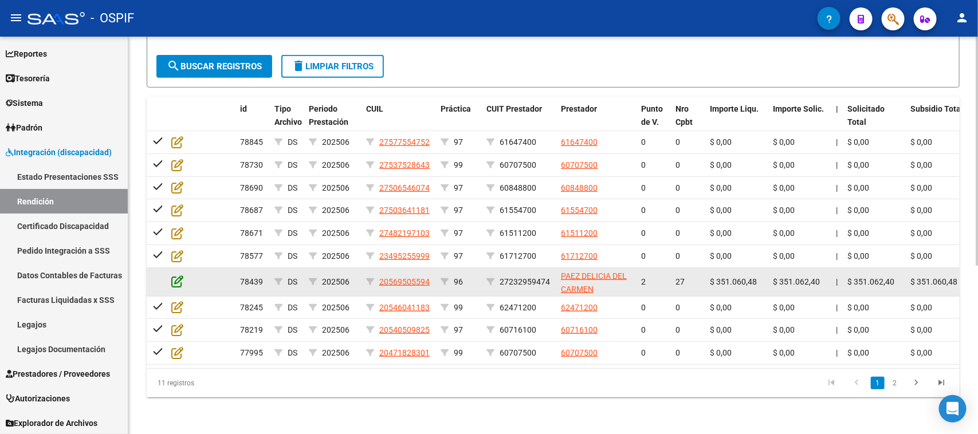
click at [176, 275] on icon at bounding box center [177, 281] width 12 height 13
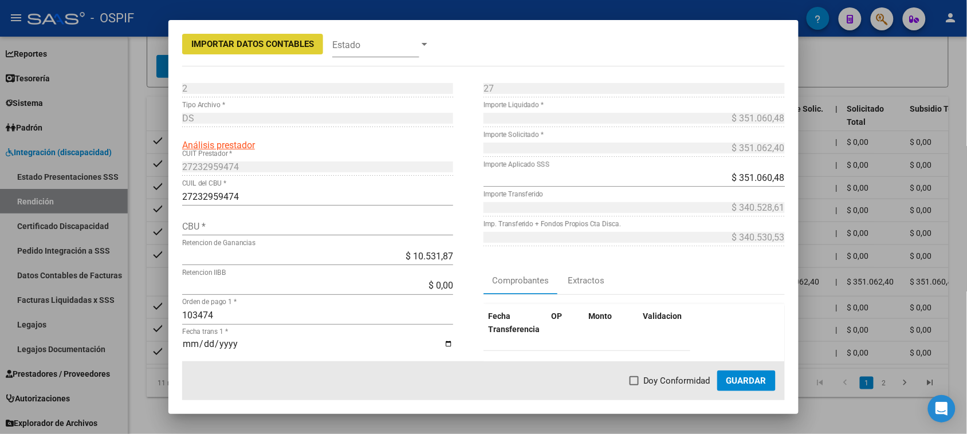
click at [241, 224] on input "CBU *" at bounding box center [317, 226] width 271 height 11
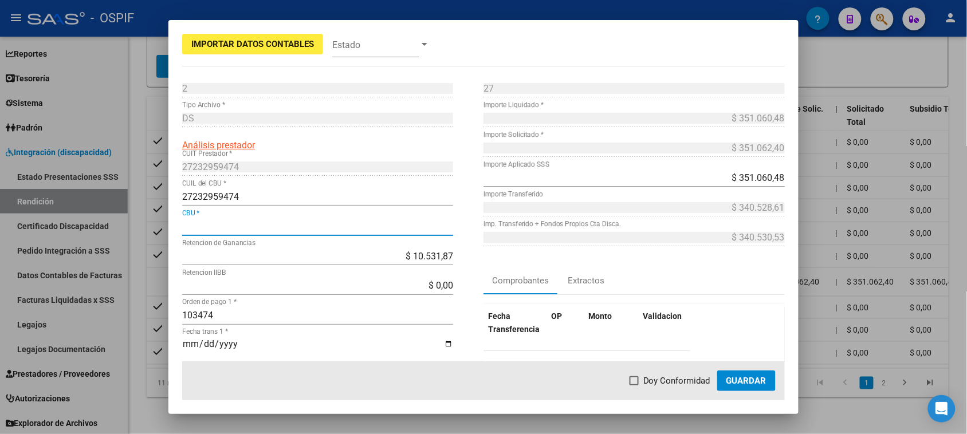
paste input "0070096230004068794481"
type input "0070096230004068794481"
click at [635, 381] on span at bounding box center [633, 380] width 9 height 9
click at [634, 385] on input "Doy Conformidad" at bounding box center [633, 385] width 1 height 1
checkbox input "true"
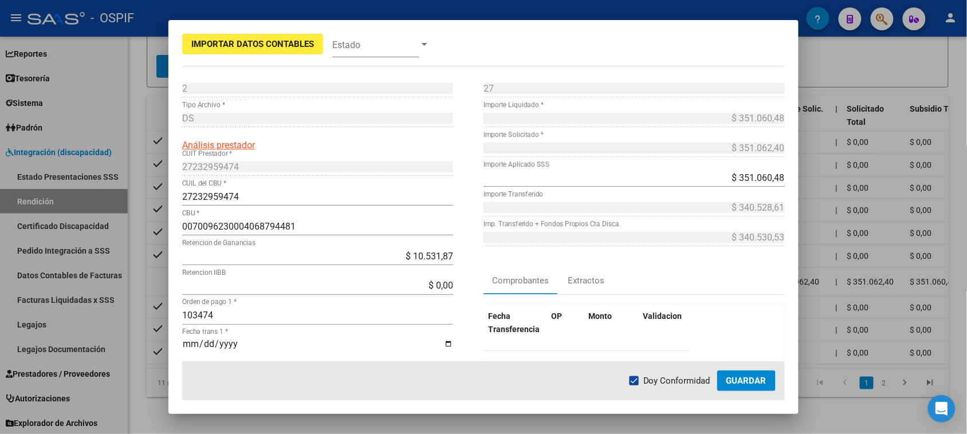
click at [735, 371] on button "Guardar" at bounding box center [746, 381] width 58 height 21
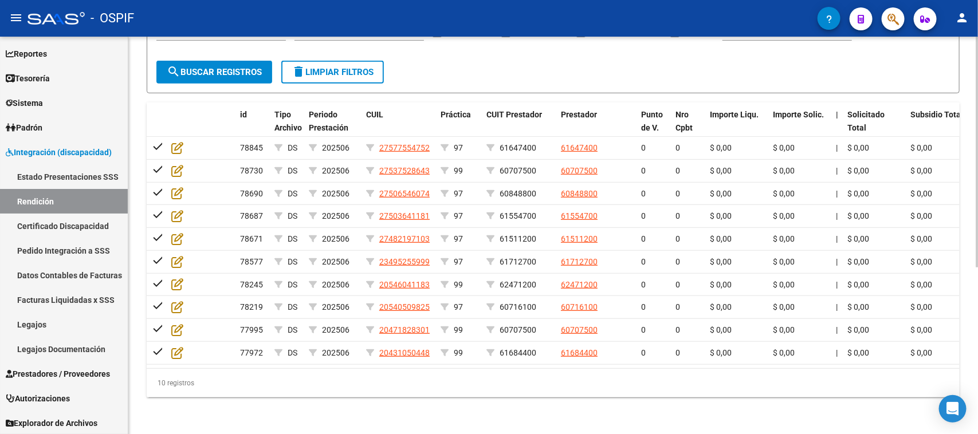
scroll to position [0, 0]
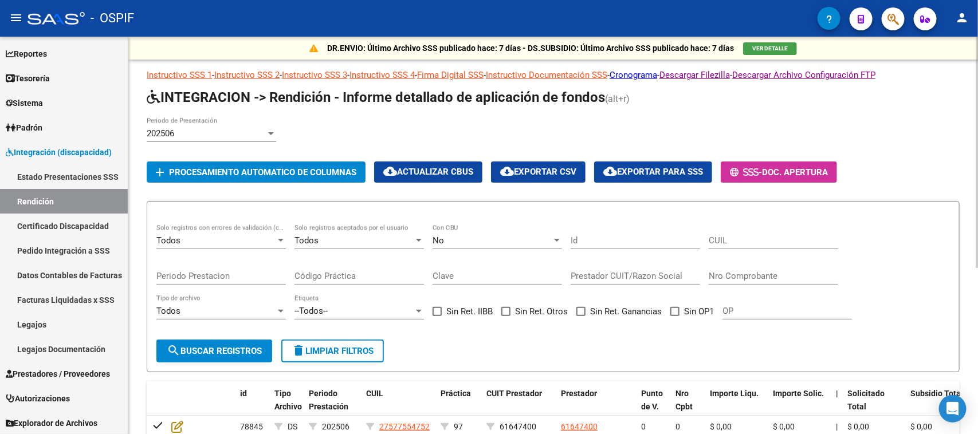
click at [368, 351] on span "delete Limpiar filtros" at bounding box center [332, 351] width 82 height 10
click at [545, 170] on span "cloud_download Exportar CSV" at bounding box center [538, 172] width 76 height 10
click at [659, 168] on span "cloud_download Exportar para SSS" at bounding box center [653, 172] width 100 height 10
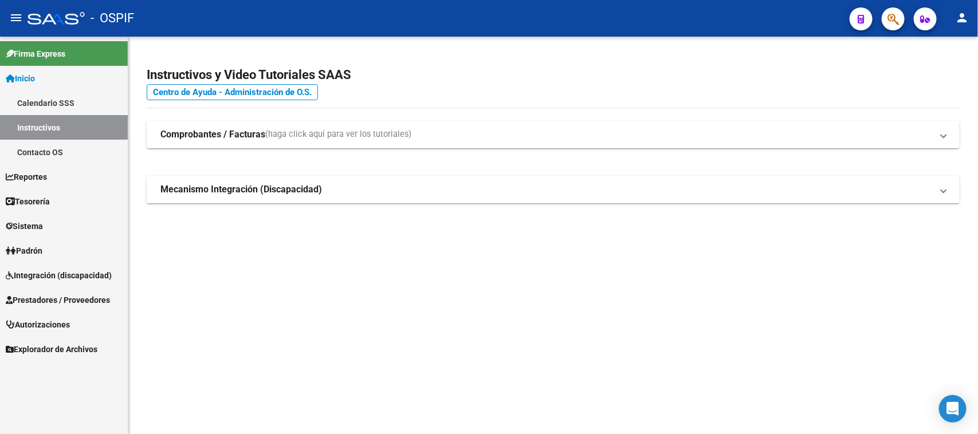
click at [50, 286] on link "Integración (discapacidad)" at bounding box center [64, 275] width 128 height 25
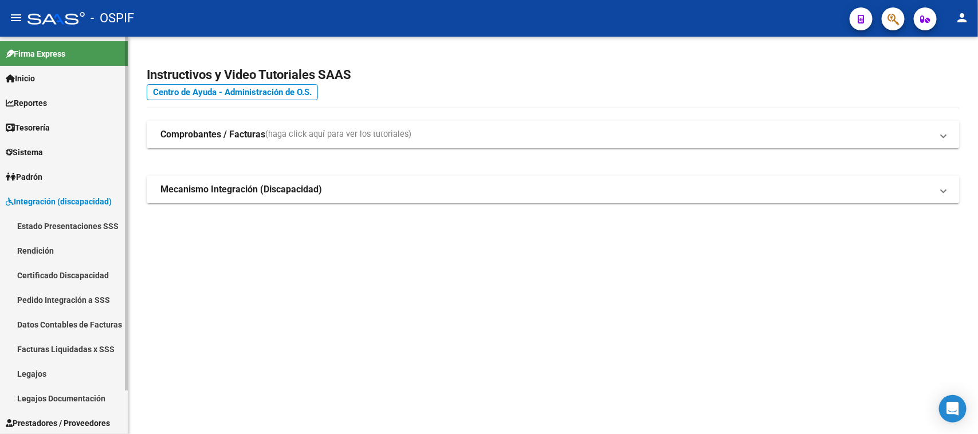
click at [60, 204] on span "Integración (discapacidad)" at bounding box center [59, 201] width 106 height 13
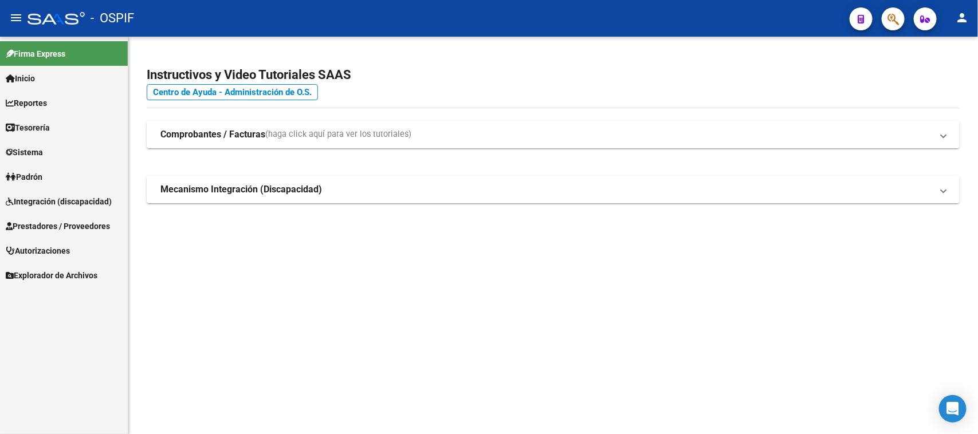
click at [56, 230] on span "Prestadores / Proveedores" at bounding box center [58, 226] width 104 height 13
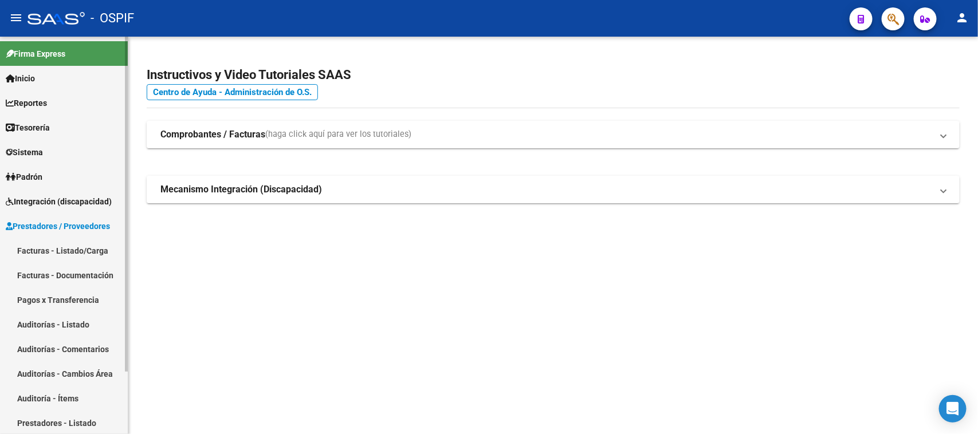
click at [56, 247] on link "Facturas - Listado/Carga" at bounding box center [64, 250] width 128 height 25
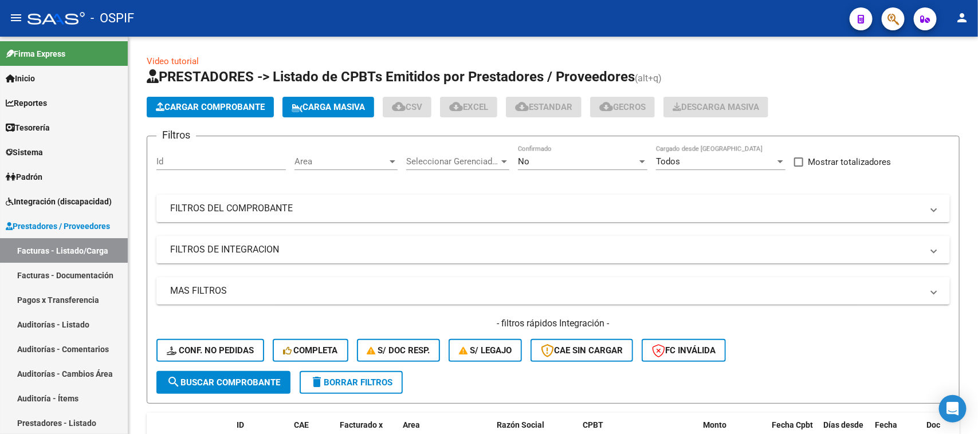
click at [569, 156] on div "No" at bounding box center [577, 161] width 119 height 10
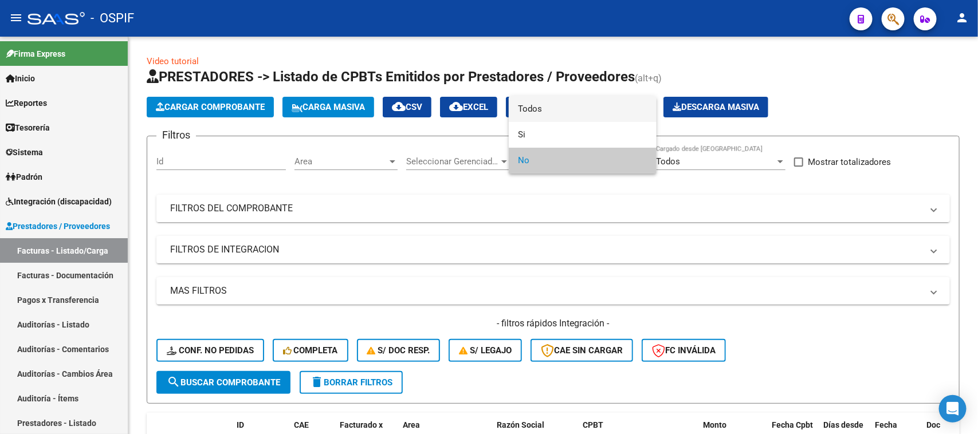
click at [553, 107] on span "Todos" at bounding box center [582, 109] width 129 height 26
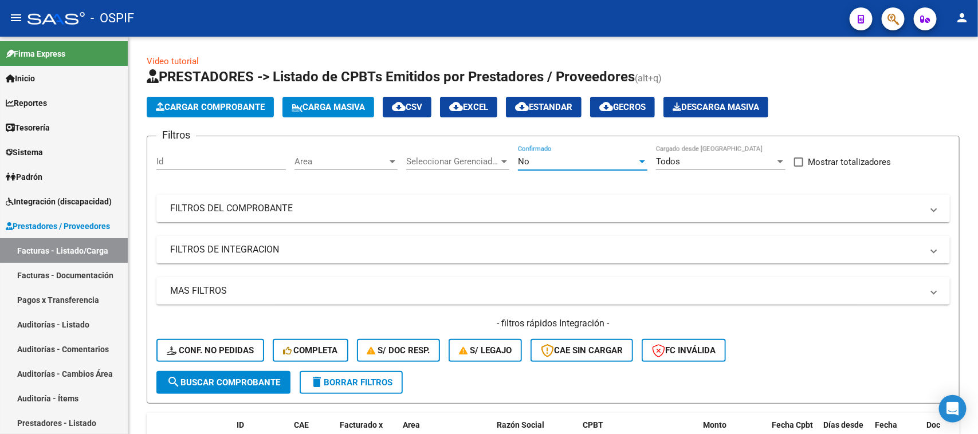
click at [399, 206] on mat-panel-title "FILTROS DEL COMPROBANTE" at bounding box center [546, 208] width 752 height 13
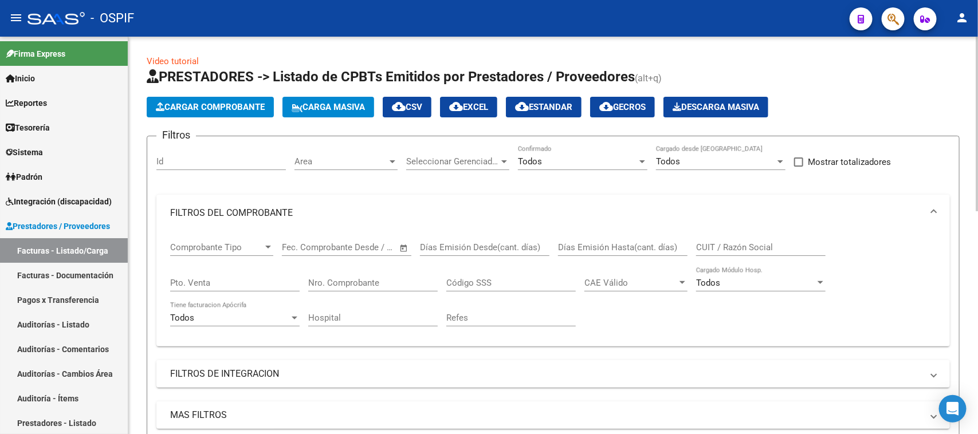
click at [358, 286] on input "Nro. Comprobante" at bounding box center [372, 283] width 129 height 10
drag, startPoint x: 356, startPoint y: 287, endPoint x: 334, endPoint y: 277, distance: 24.6
paste input "495"
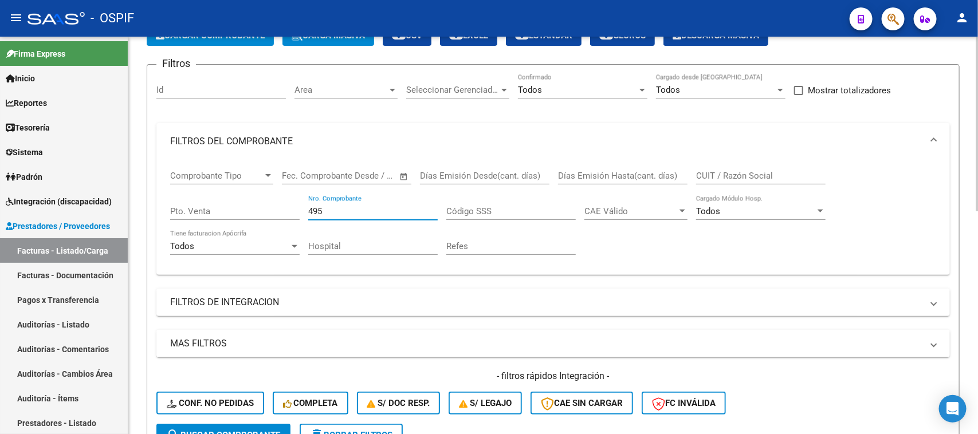
type input "495"
click at [256, 424] on button "search Buscar Comprobante" at bounding box center [223, 435] width 134 height 23
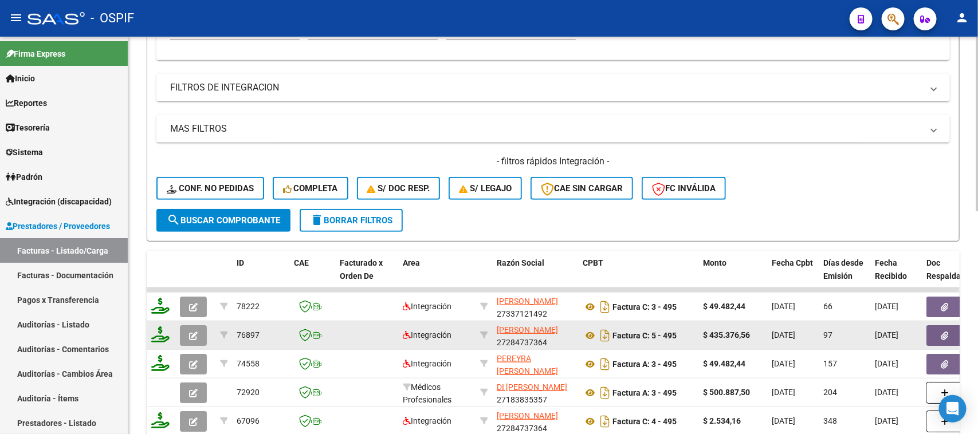
click at [483, 334] on icon at bounding box center [484, 335] width 8 height 8
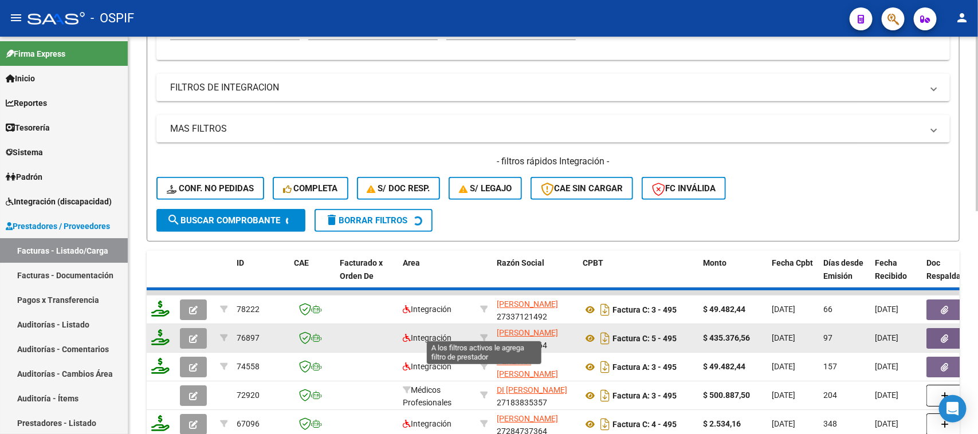
type input "27284737364"
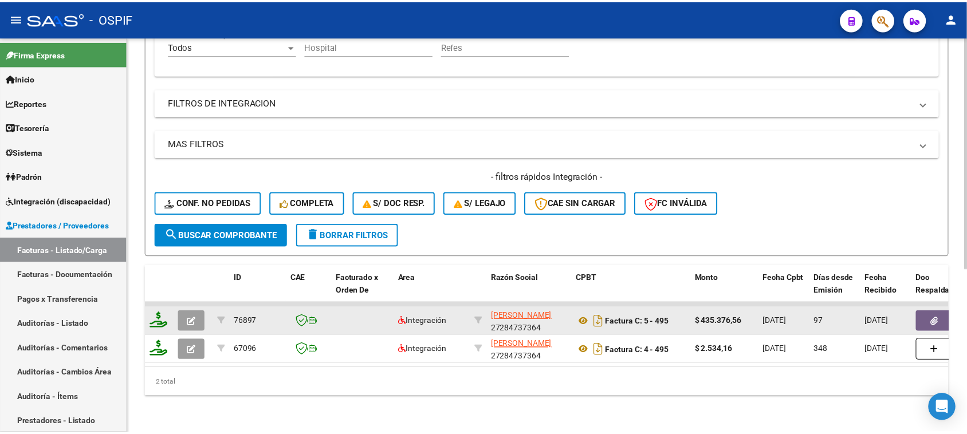
scroll to position [279, 0]
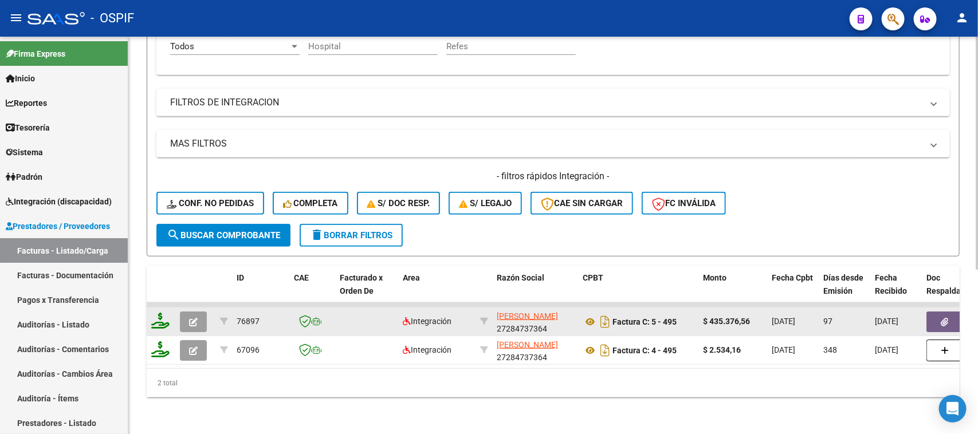
click at [198, 312] on button "button" at bounding box center [193, 322] width 27 height 21
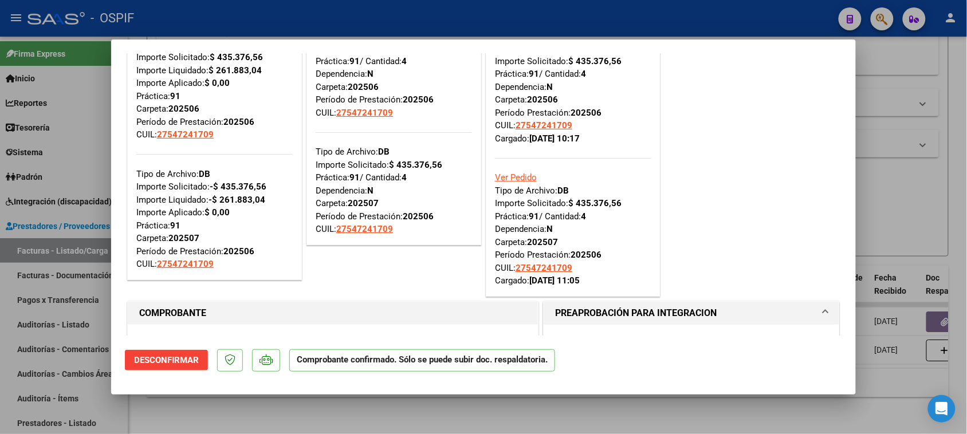
scroll to position [0, 0]
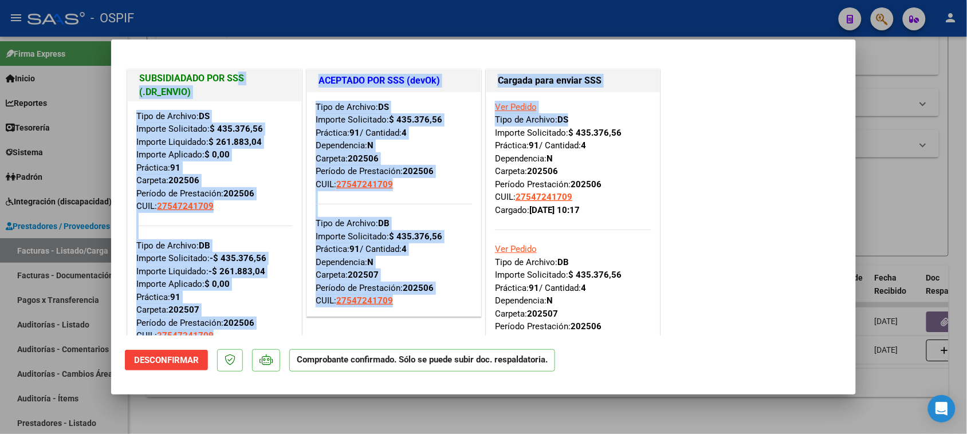
drag, startPoint x: 699, startPoint y: 119, endPoint x: 479, endPoint y: 129, distance: 220.1
click at [241, 82] on div "SUBSIDIADADO POR SSS (.DR_ENVIO) Tipo de Archivo: DS Importe Solicitado: $ 435.…" at bounding box center [483, 218] width 717 height 304
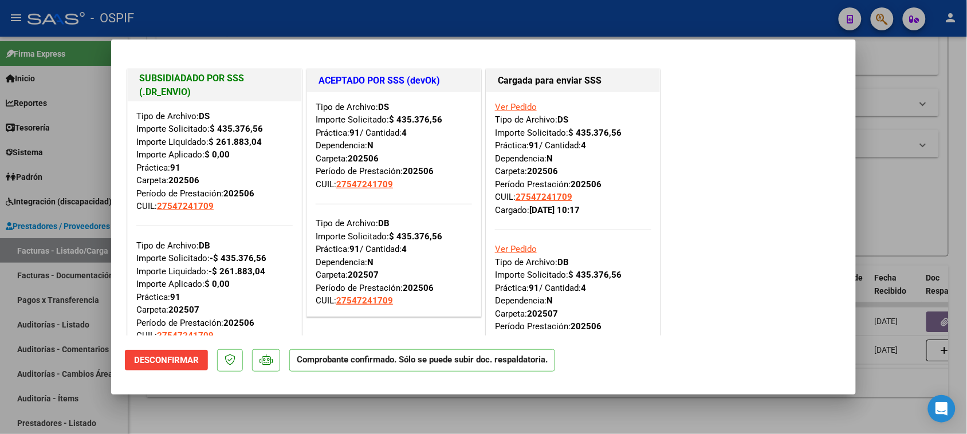
click at [730, 164] on div "SUBSIDIADADO POR SSS (.DR_ENVIO) Tipo de Archivo: DS Importe Solicitado: $ 435.…" at bounding box center [483, 218] width 717 height 304
drag, startPoint x: 557, startPoint y: 82, endPoint x: 586, endPoint y: 122, distance: 49.6
click at [586, 122] on div "Cargada para enviar SSS Ver Pedido Tipo de Archivo: DS Importe Solicitado: $ 43…" at bounding box center [573, 219] width 175 height 300
drag, startPoint x: 326, startPoint y: 84, endPoint x: 399, endPoint y: 108, distance: 76.1
click at [399, 108] on div "ACEPTADO POR SSS (devOk) Tipo de Archivo: DS Importe Solicitado: $ 435.376,56 P…" at bounding box center [393, 193] width 175 height 248
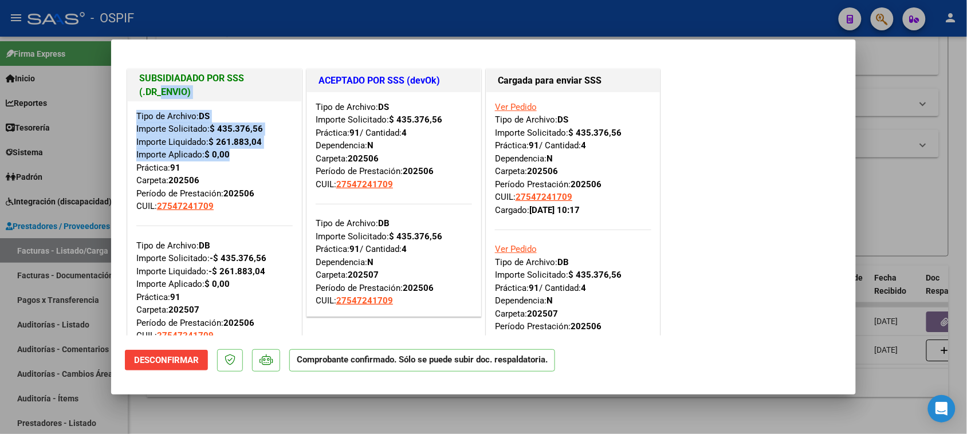
drag, startPoint x: 162, startPoint y: 89, endPoint x: 229, endPoint y: 149, distance: 90.4
click at [229, 149] on div "SUBSIDIADADO POR SSS (.DR_ENVIO) Tipo de Archivo: DS Importe Solicitado: $ 435.…" at bounding box center [214, 210] width 175 height 283
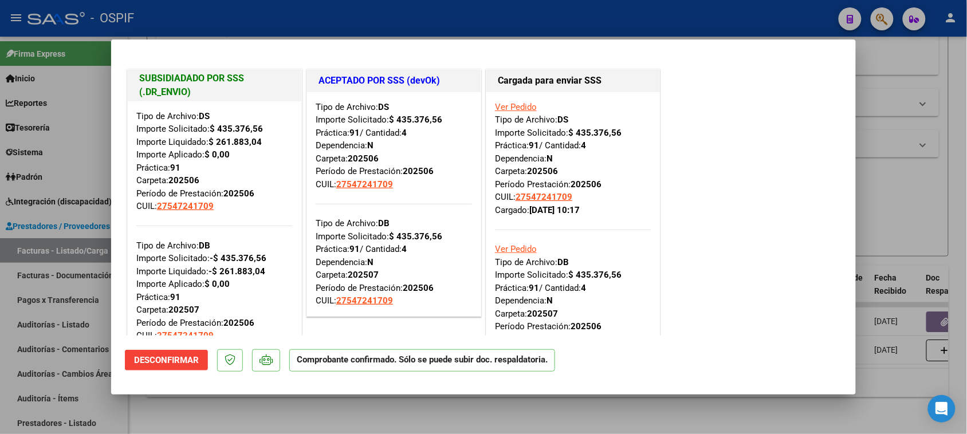
click at [699, 242] on div "SUBSIDIADADO POR SSS (.DR_ENVIO) Tipo de Archivo: DS Importe Solicitado: $ 435.…" at bounding box center [483, 218] width 717 height 304
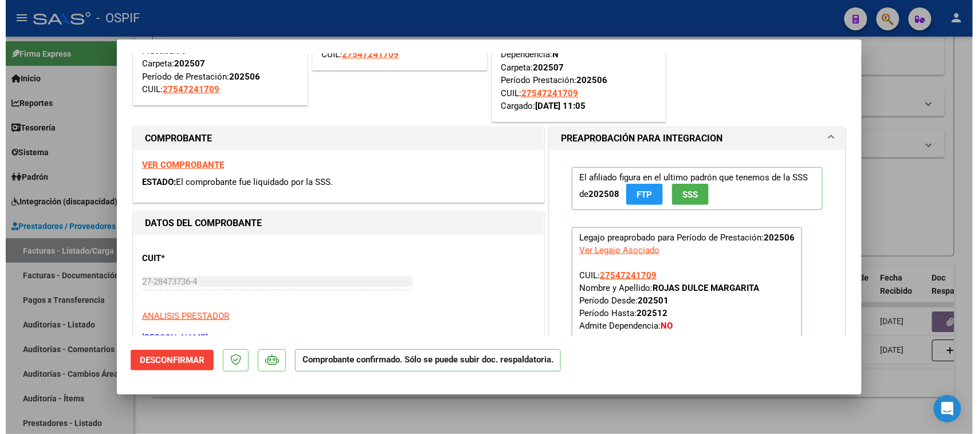
scroll to position [576, 0]
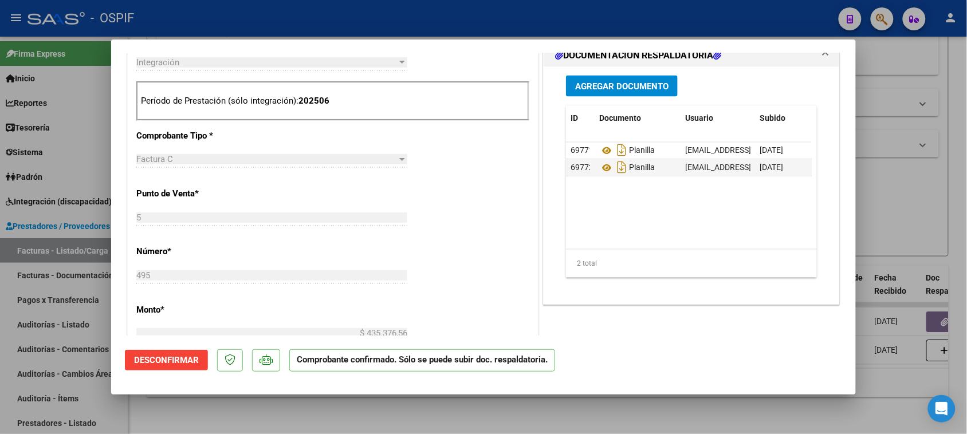
click at [888, 281] on div at bounding box center [483, 217] width 967 height 434
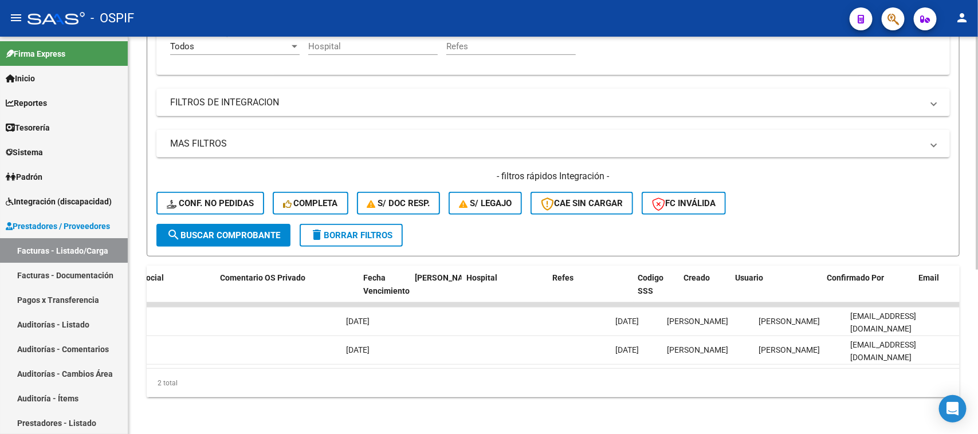
scroll to position [0, 0]
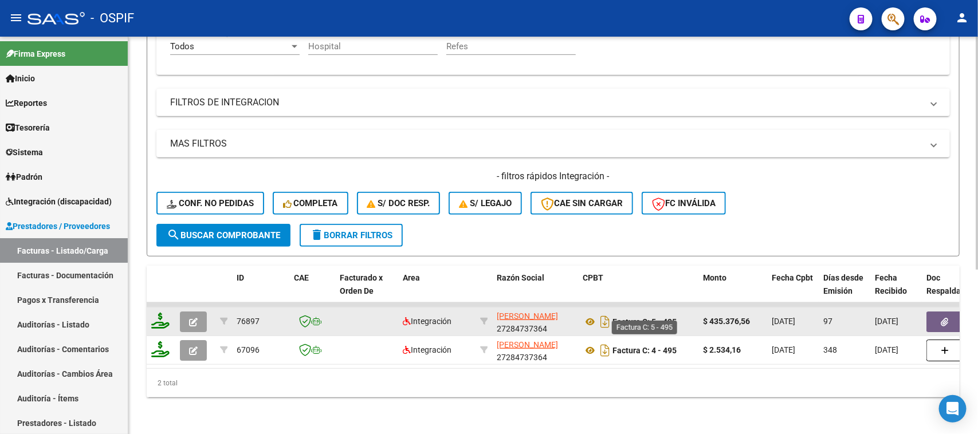
click at [674, 317] on strong "Factura C: 5 - 495" at bounding box center [644, 321] width 64 height 9
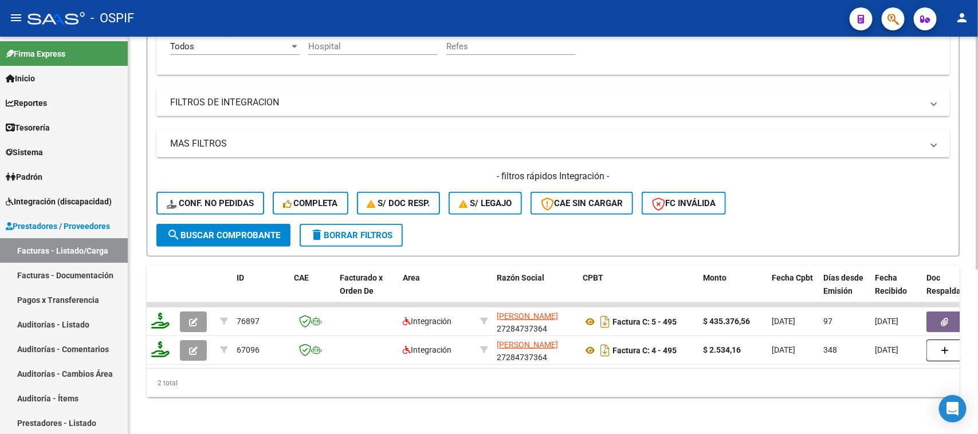
click at [350, 359] on datatable-body "76897 Integración DURIGAN ALEJANDRA CATALINA 27284737364 Factura C: 5 - 495 $ 4…" at bounding box center [553, 335] width 813 height 66
drag, startPoint x: 530, startPoint y: 388, endPoint x: 616, endPoint y: 378, distance: 86.5
click at [617, 391] on div "2 total" at bounding box center [553, 383] width 813 height 29
click at [620, 371] on div "2 total" at bounding box center [553, 383] width 813 height 29
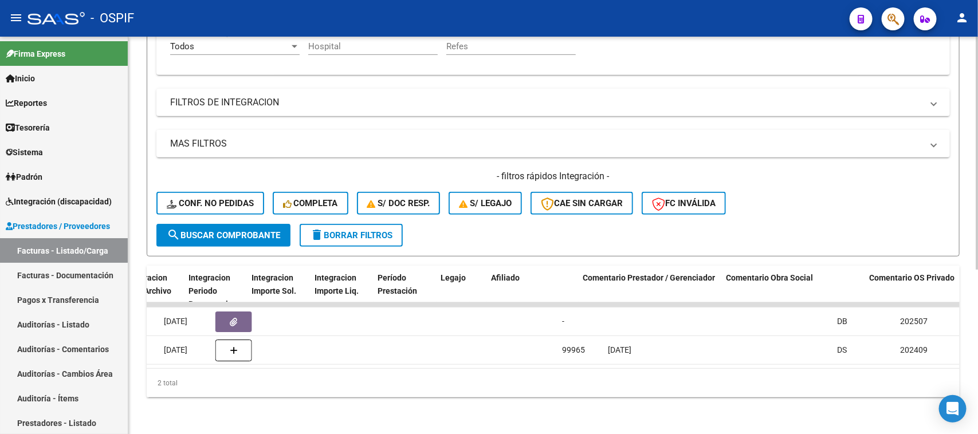
scroll to position [0, 1421]
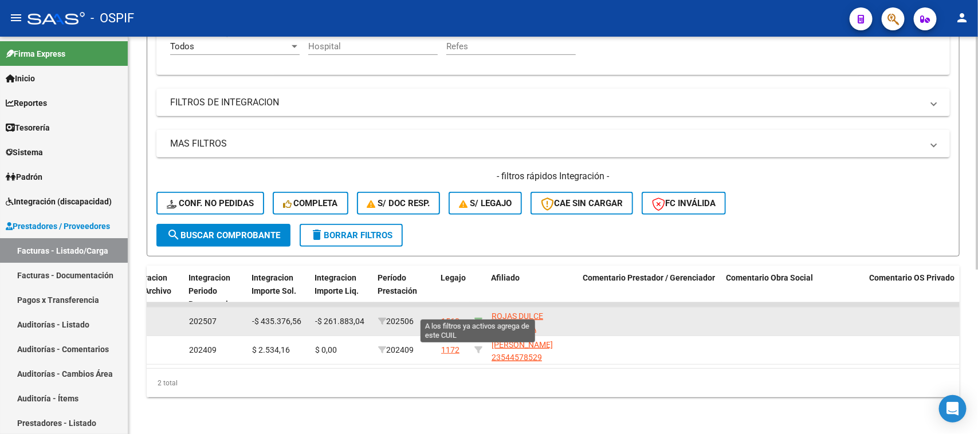
click at [476, 317] on icon at bounding box center [478, 321] width 8 height 8
type input "27547241709"
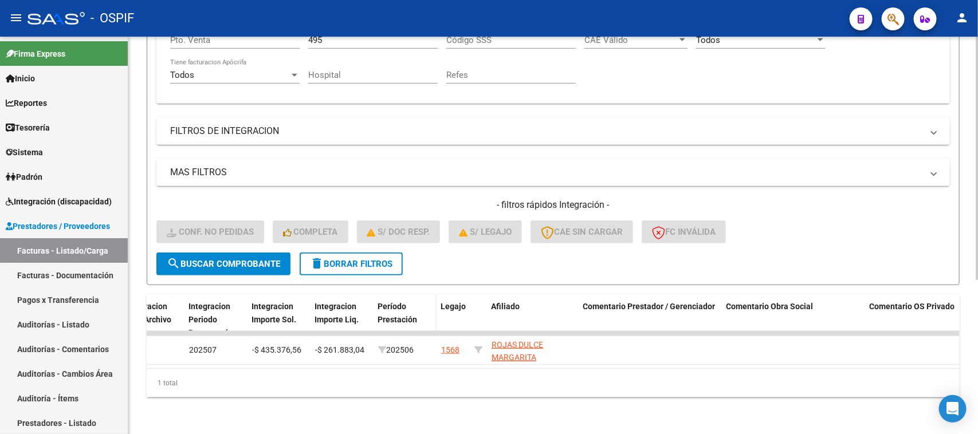
scroll to position [250, 0]
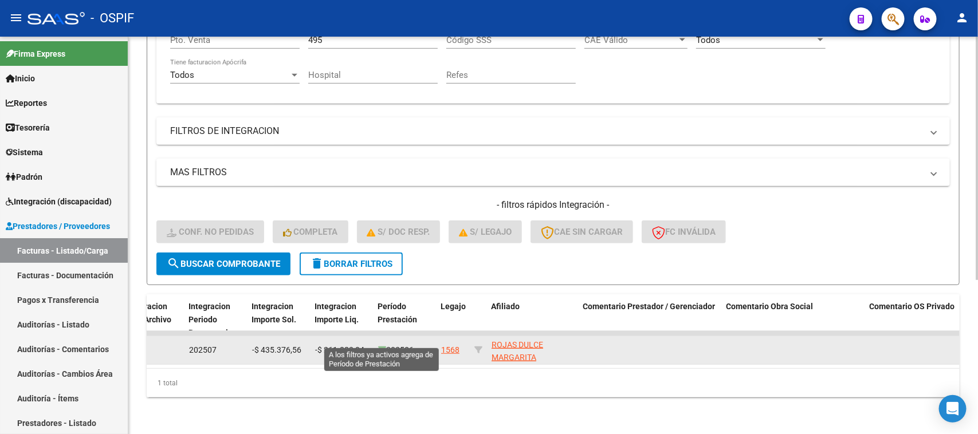
click at [384, 346] on icon at bounding box center [382, 350] width 8 height 8
type input "202506"
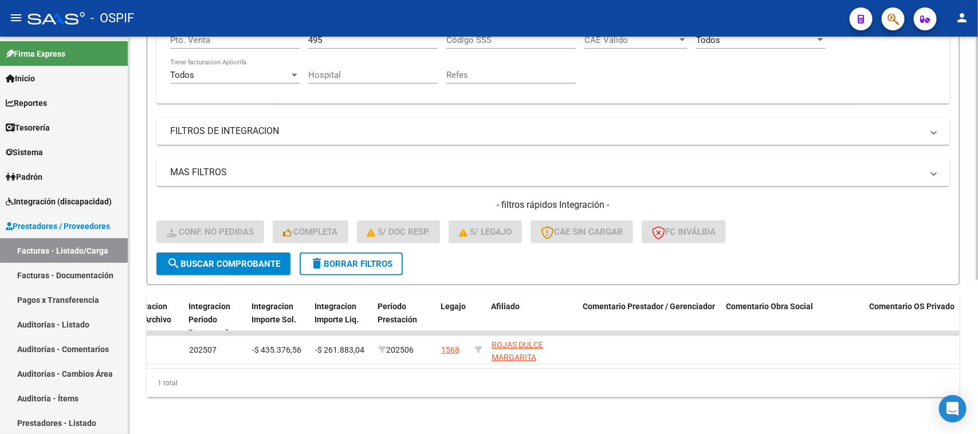
scroll to position [0, 0]
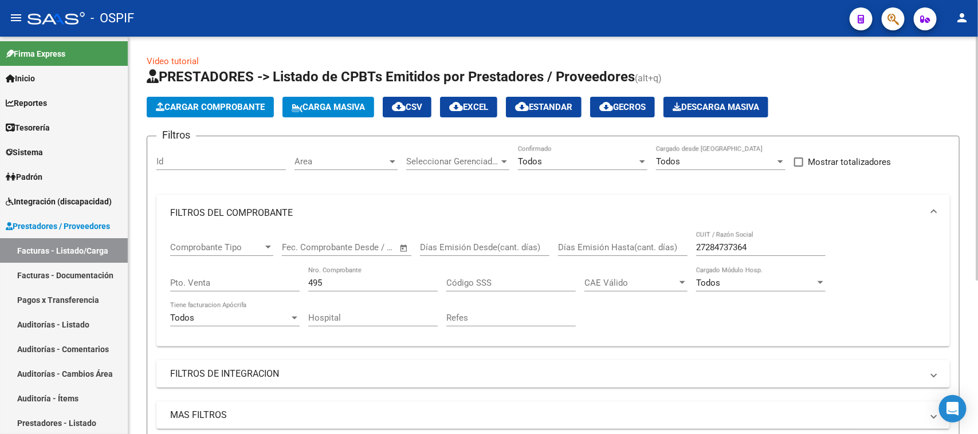
click at [336, 279] on input "495" at bounding box center [372, 283] width 129 height 10
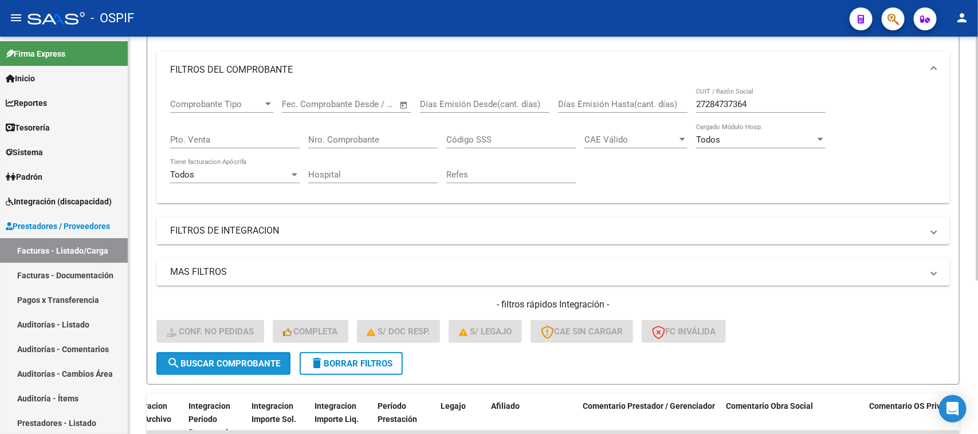
click at [249, 352] on button "search Buscar Comprobante" at bounding box center [223, 363] width 134 height 23
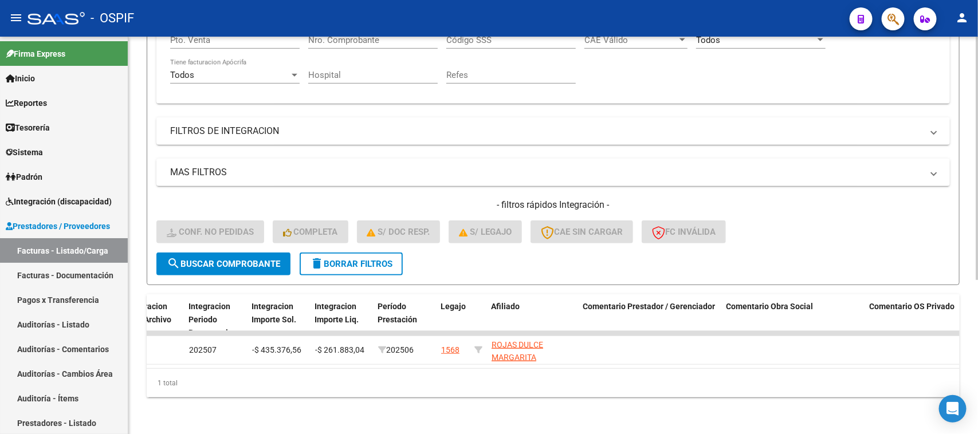
scroll to position [250, 0]
click at [227, 259] on span "search Buscar Comprobante" at bounding box center [223, 264] width 113 height 10
click at [594, 370] on div "1 total" at bounding box center [553, 383] width 813 height 29
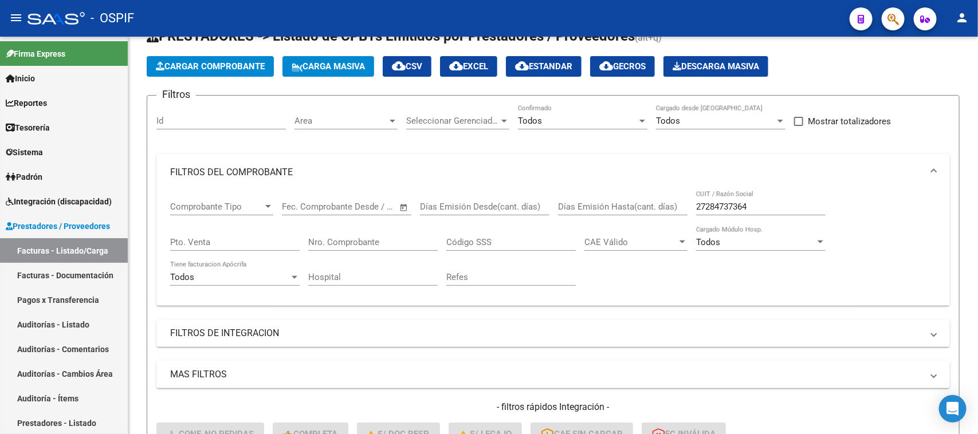
scroll to position [36, 0]
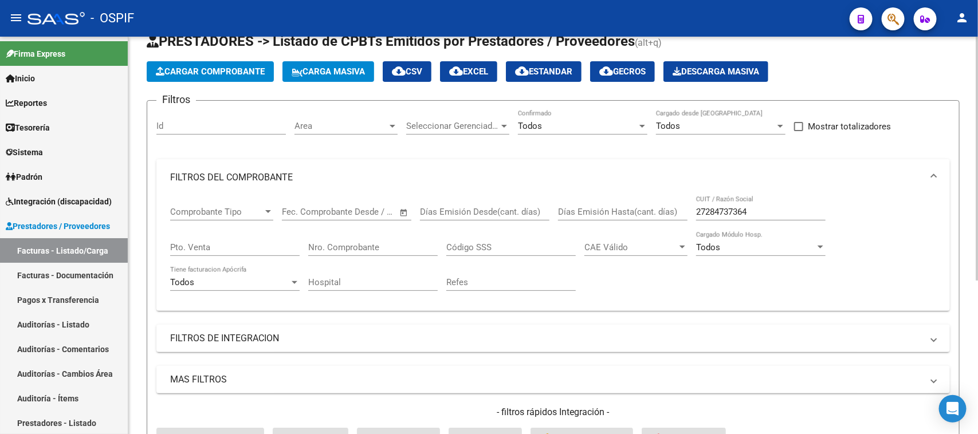
click at [381, 238] on div "Nro. Comprobante" at bounding box center [372, 243] width 129 height 25
drag, startPoint x: 381, startPoint y: 239, endPoint x: 380, endPoint y: 245, distance: 5.8
click at [380, 244] on div "Nro. Comprobante" at bounding box center [372, 243] width 129 height 25
paste input "3064"
type input "3064"
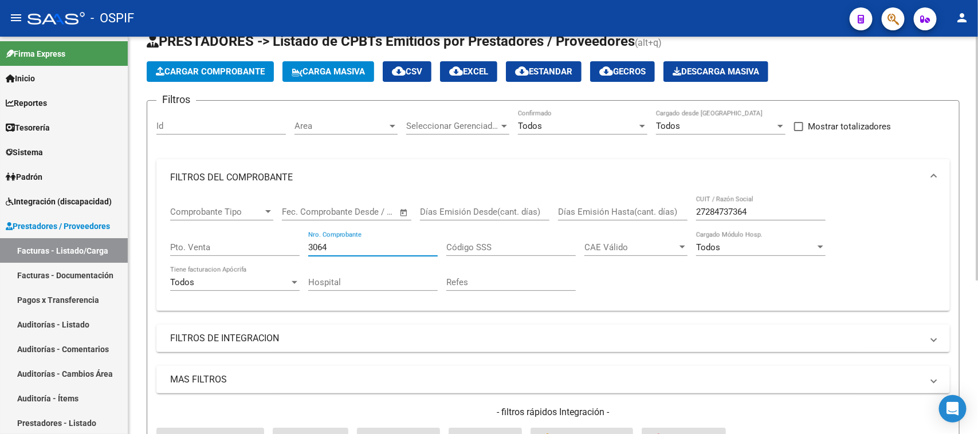
click at [739, 207] on div "27284737364 CUIT / Razón Social" at bounding box center [760, 208] width 129 height 25
click at [739, 207] on input "27284737364" at bounding box center [760, 212] width 129 height 10
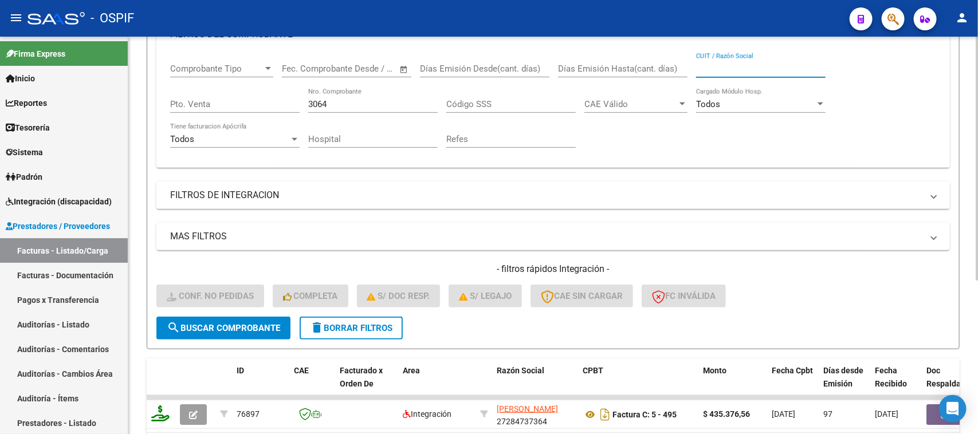
click at [255, 328] on span "search Buscar Comprobante" at bounding box center [223, 328] width 113 height 10
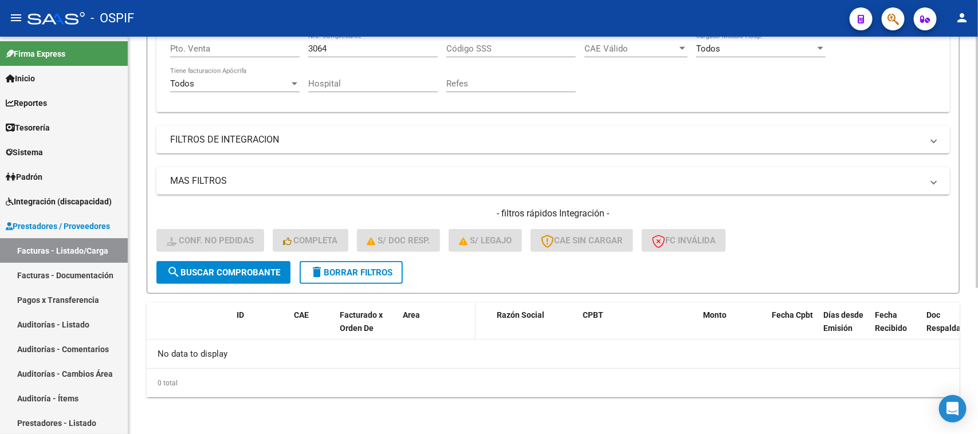
scroll to position [230, 0]
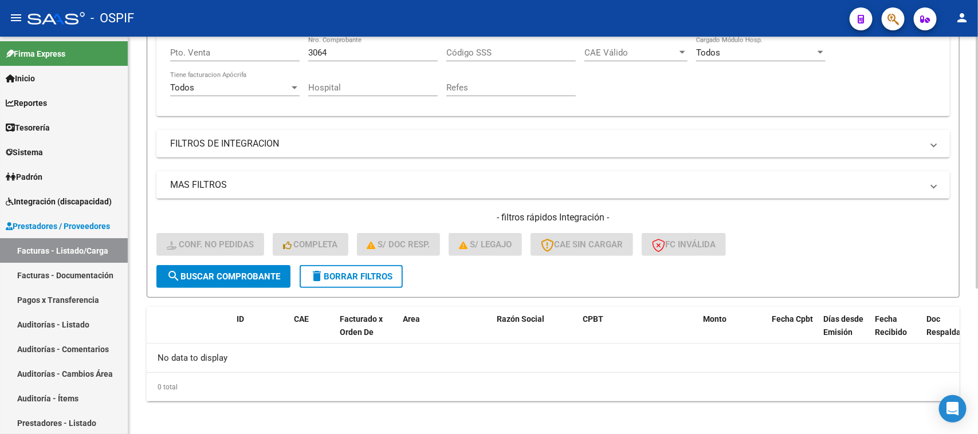
click at [215, 149] on mat-expansion-panel-header "FILTROS DE INTEGRACION" at bounding box center [552, 143] width 793 height 27
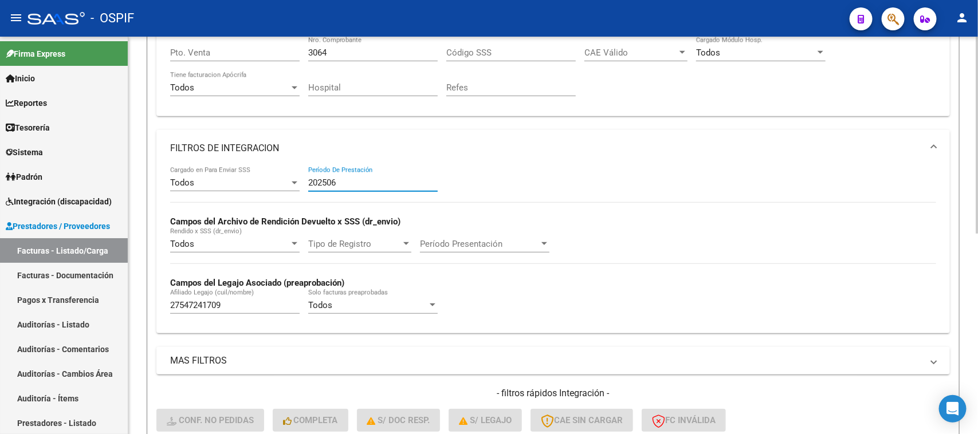
drag, startPoint x: 369, startPoint y: 181, endPoint x: 304, endPoint y: 184, distance: 65.9
click at [304, 184] on div "Todos Cargado en Para Enviar SSS 202506 Período De Prestación Campos del Archiv…" at bounding box center [553, 245] width 766 height 157
click at [203, 308] on div "27547241709 Afiliado Legajo (cuil/nombre)" at bounding box center [234, 301] width 129 height 25
click at [201, 302] on input "27547241709" at bounding box center [234, 305] width 129 height 10
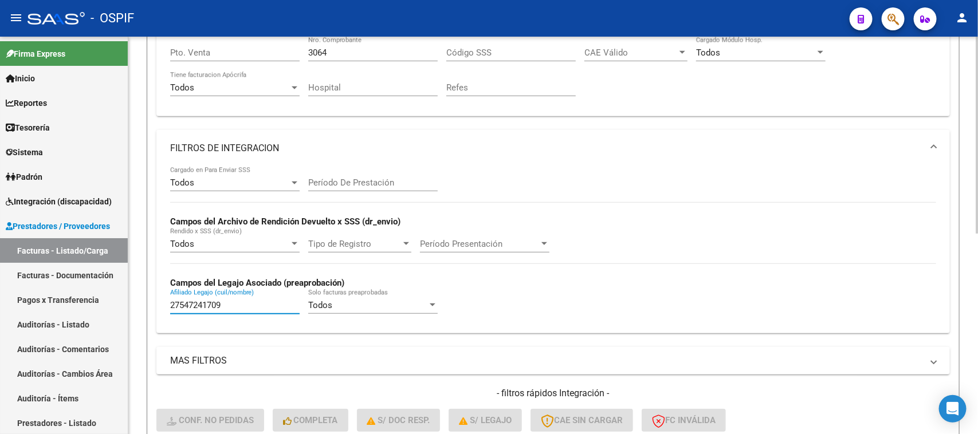
click at [201, 302] on input "27547241709" at bounding box center [234, 305] width 129 height 10
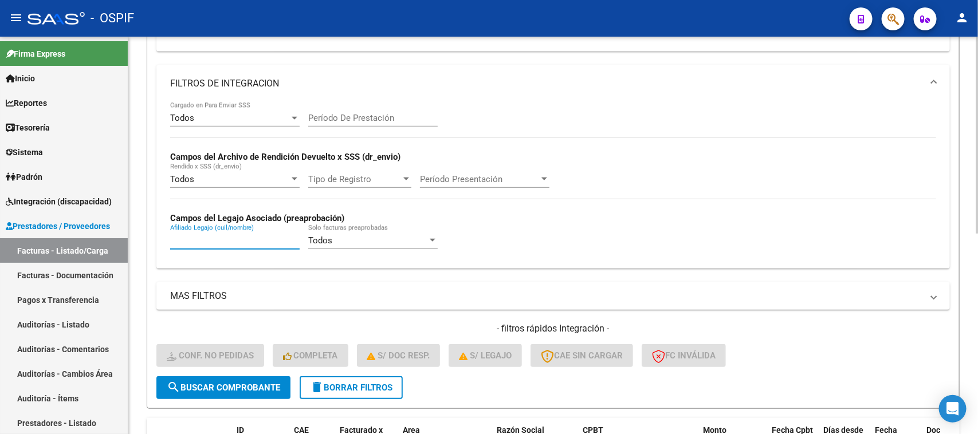
scroll to position [302, 0]
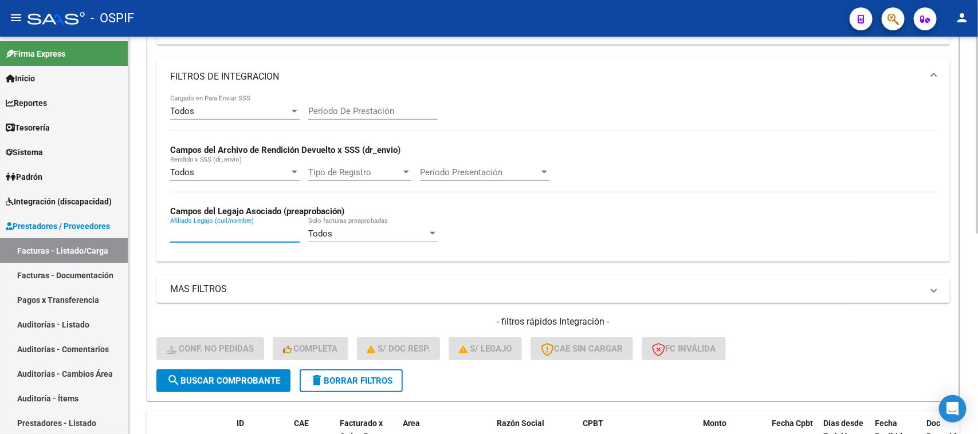
click at [253, 370] on button "search Buscar Comprobante" at bounding box center [223, 380] width 134 height 23
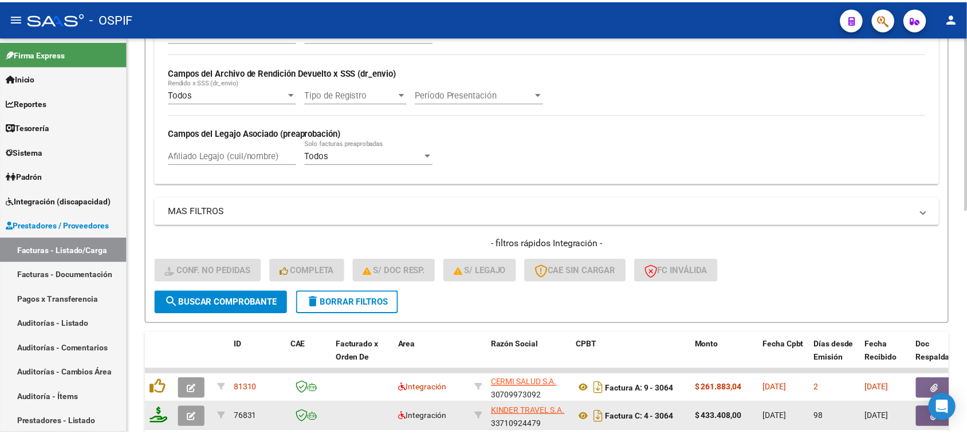
scroll to position [511, 0]
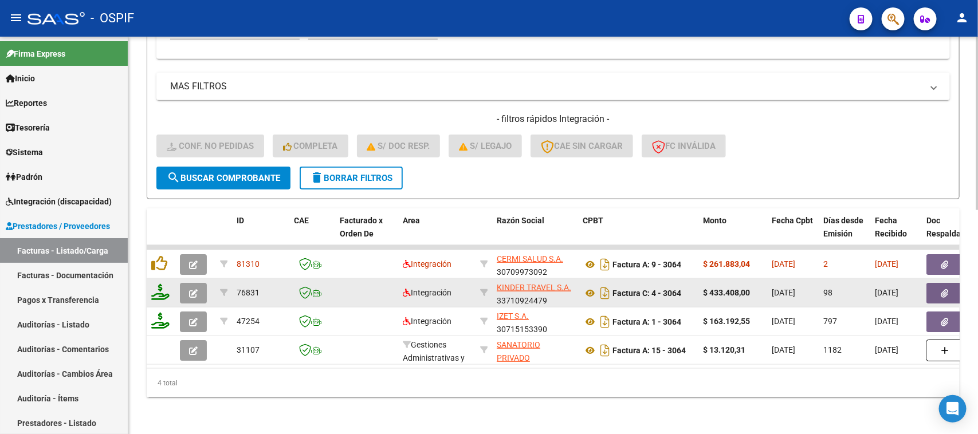
click at [192, 287] on button "button" at bounding box center [193, 293] width 27 height 21
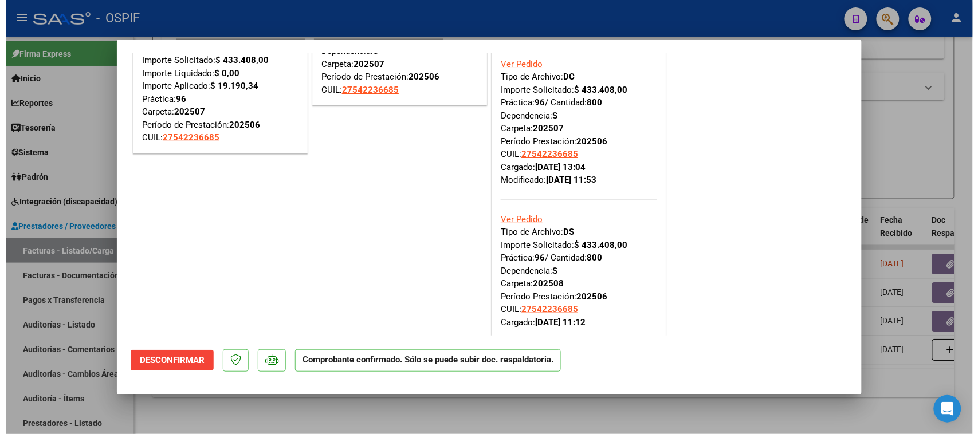
scroll to position [412, 0]
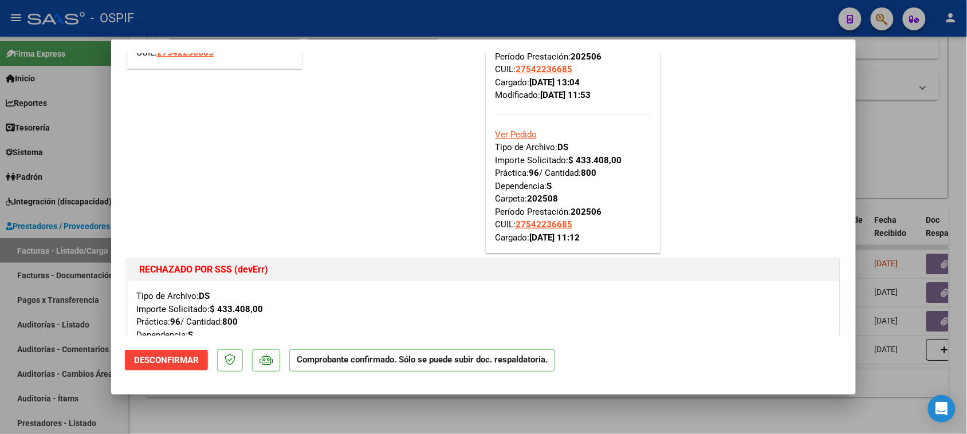
drag, startPoint x: 559, startPoint y: 195, endPoint x: 515, endPoint y: 206, distance: 45.6
click at [515, 206] on div "Ver Pedido Tipo de Archivo: DS Importe Solicitado: $ 433.408,00 Práctica: 96 / …" at bounding box center [573, 173] width 156 height 143
click at [534, 199] on strong "202508" at bounding box center [542, 199] width 31 height 10
click at [882, 184] on div at bounding box center [483, 217] width 967 height 434
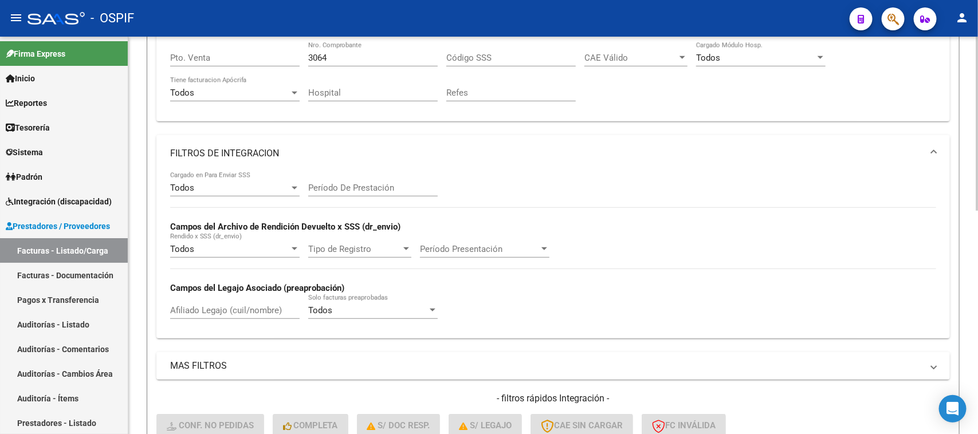
scroll to position [153, 0]
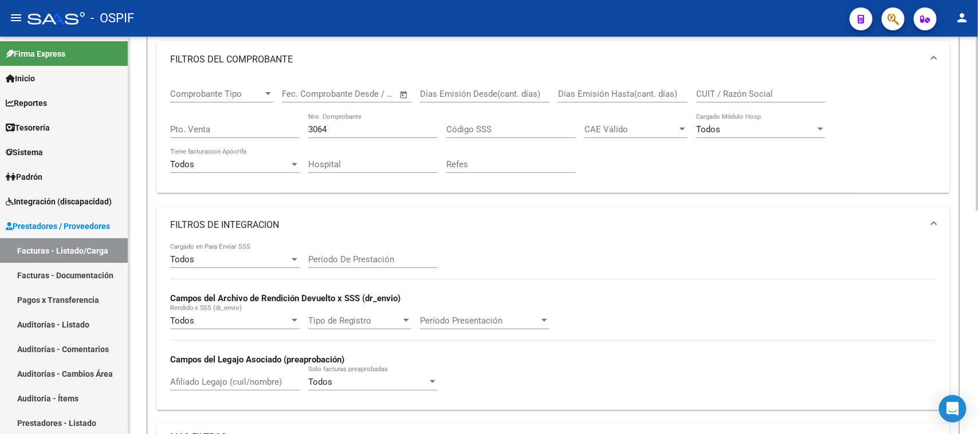
click at [365, 127] on input "3064" at bounding box center [372, 129] width 129 height 10
paste input "12363"
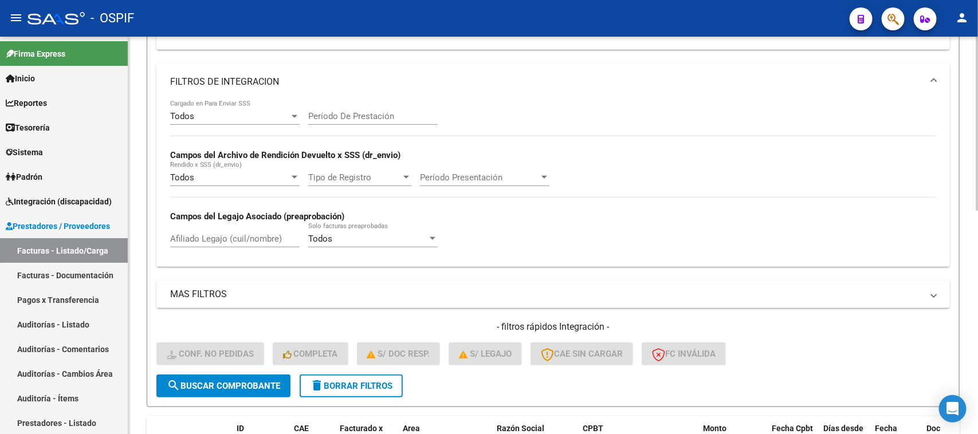
click at [250, 384] on span "search Buscar Comprobante" at bounding box center [223, 386] width 113 height 10
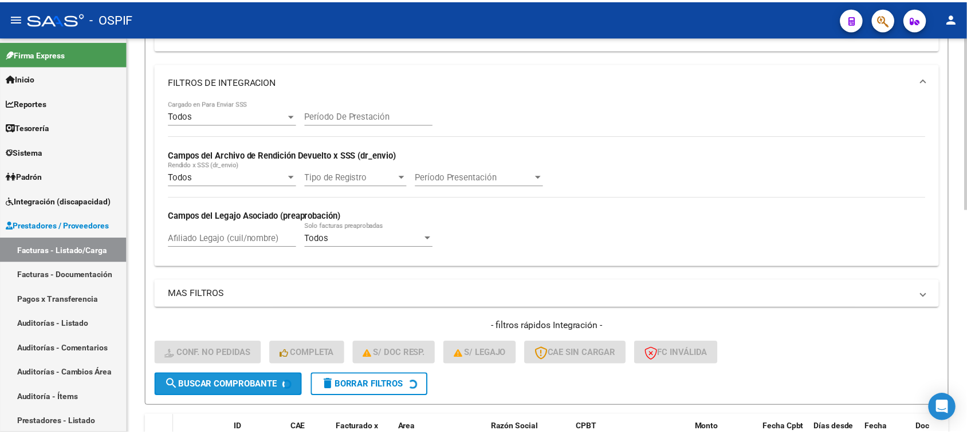
scroll to position [425, 0]
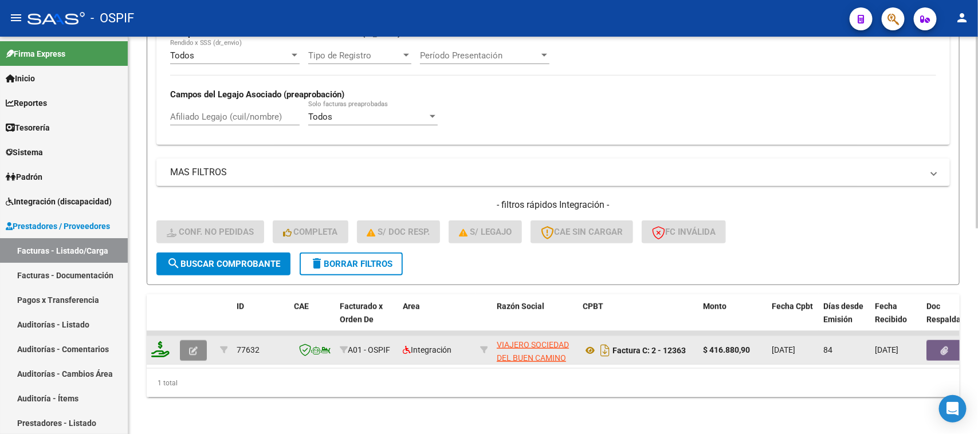
click at [193, 346] on icon "button" at bounding box center [193, 350] width 9 height 9
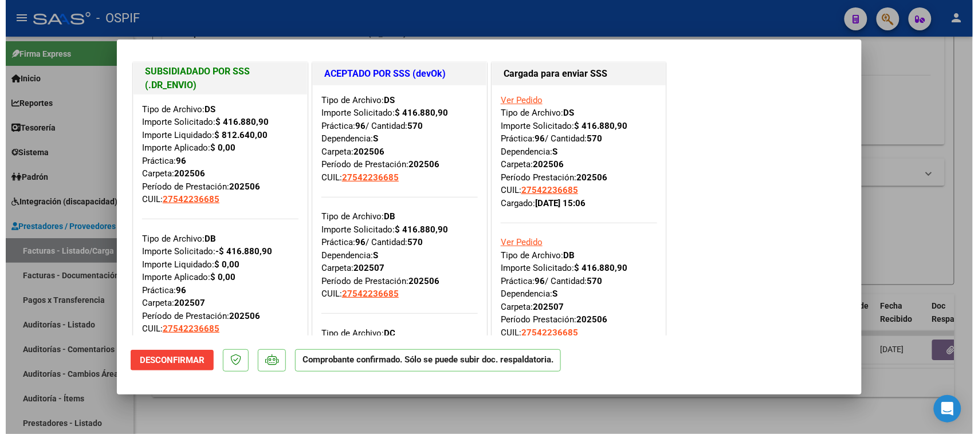
scroll to position [436, 0]
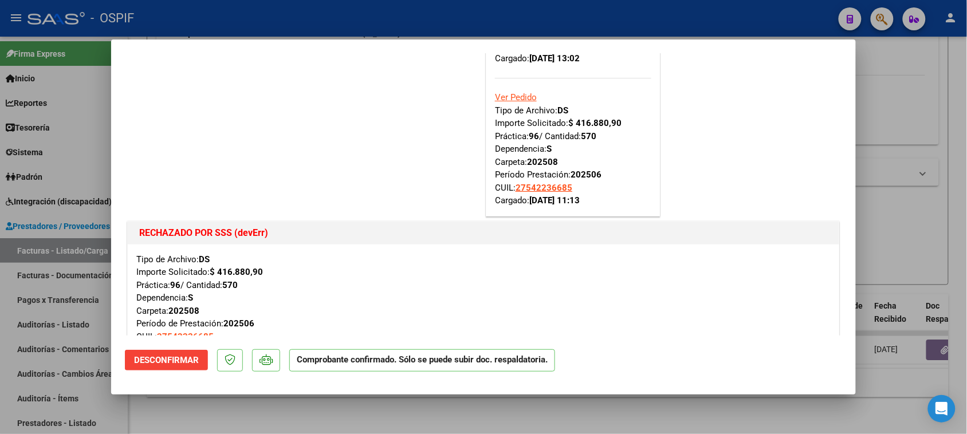
click at [920, 147] on div at bounding box center [483, 217] width 967 height 434
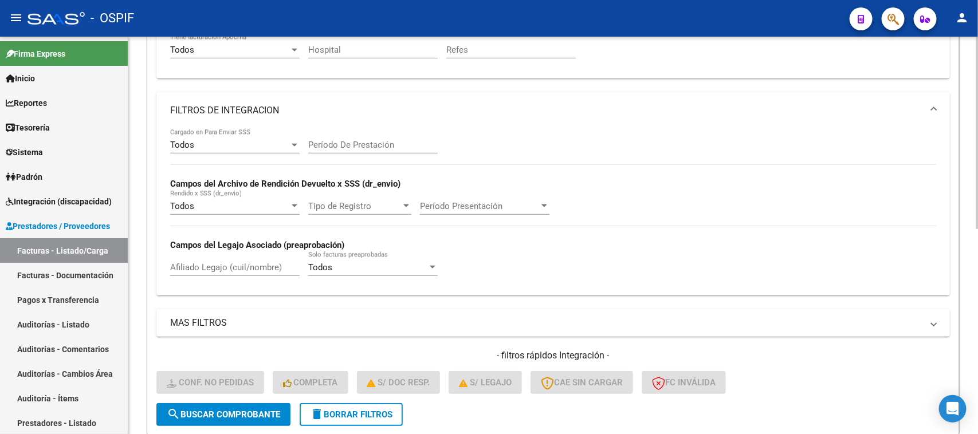
scroll to position [139, 0]
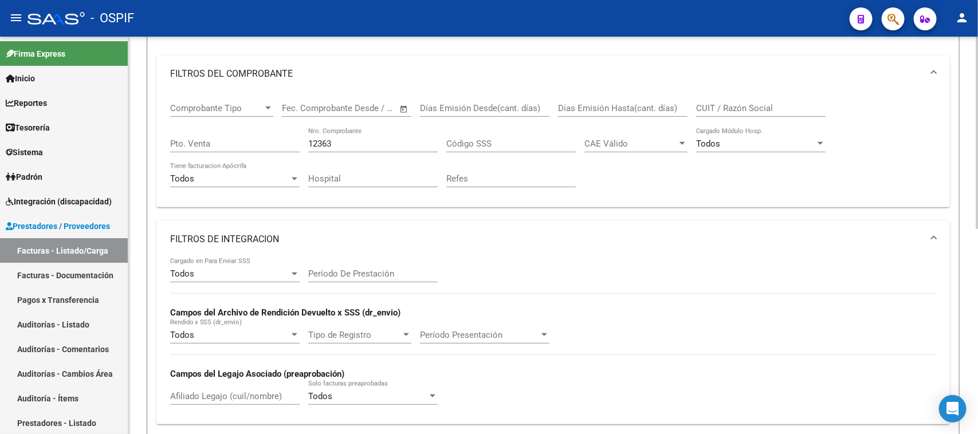
click at [393, 148] on div "12363 Nro. Comprobante" at bounding box center [372, 140] width 129 height 25
click at [391, 144] on input "12363" at bounding box center [372, 144] width 129 height 10
paste input "2141"
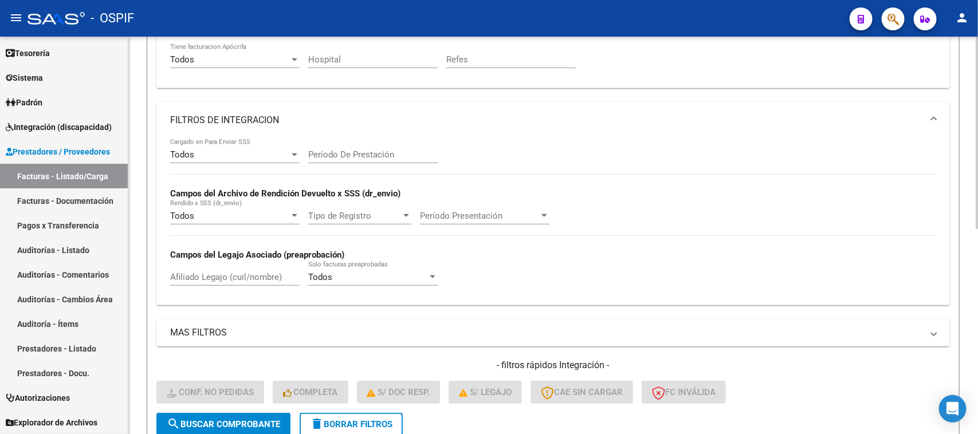
scroll to position [425, 0]
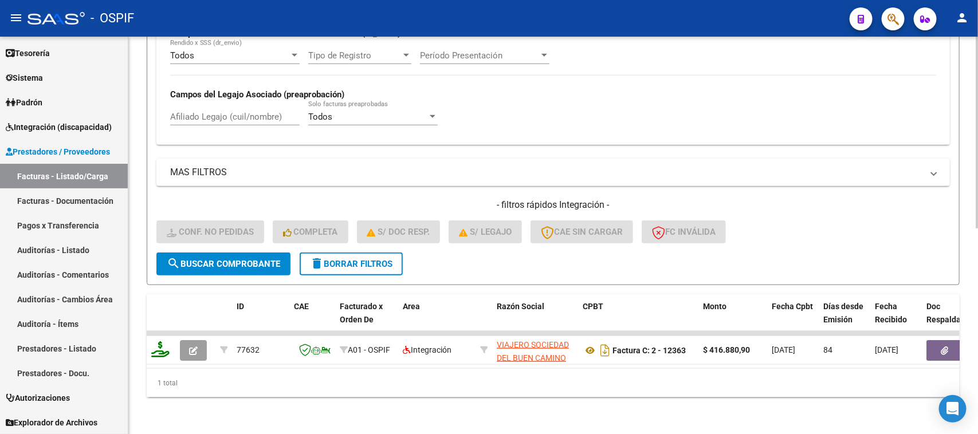
type input "2141"
click at [224, 261] on button "search Buscar Comprobante" at bounding box center [223, 264] width 134 height 23
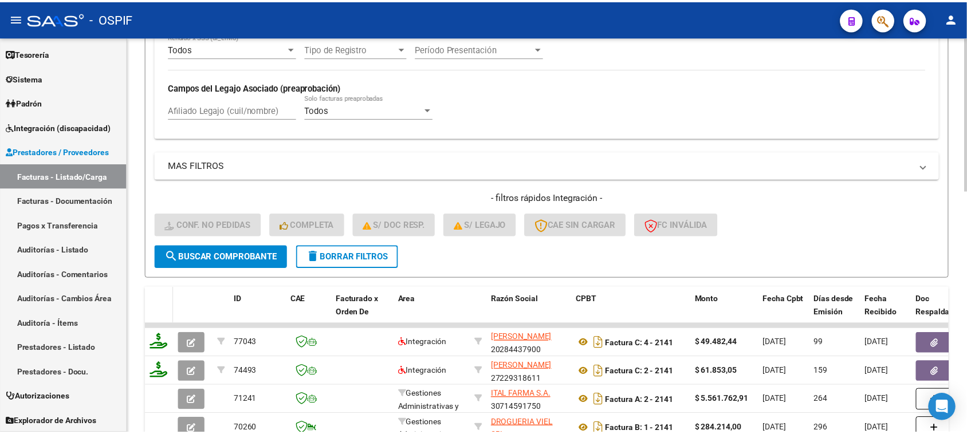
scroll to position [626, 0]
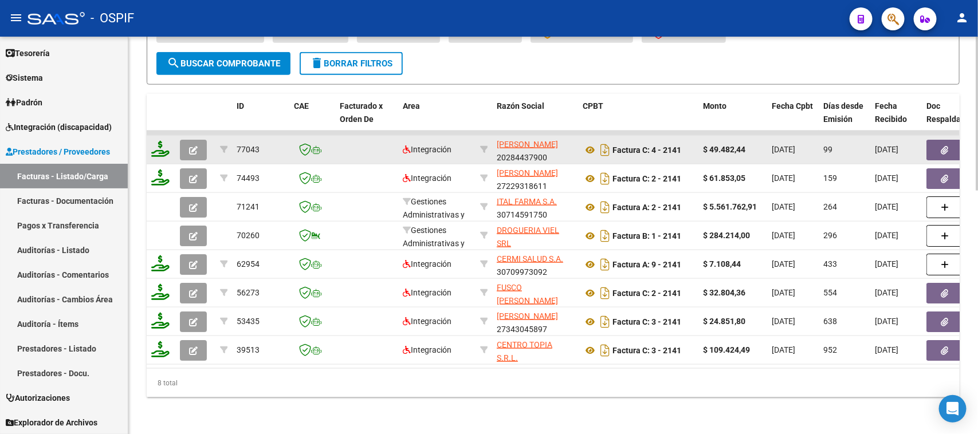
click at [184, 140] on button "button" at bounding box center [193, 150] width 27 height 21
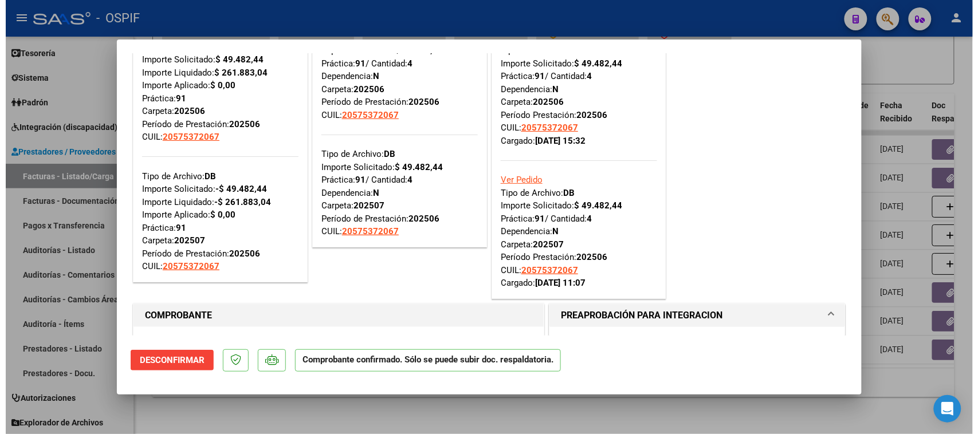
scroll to position [0, 0]
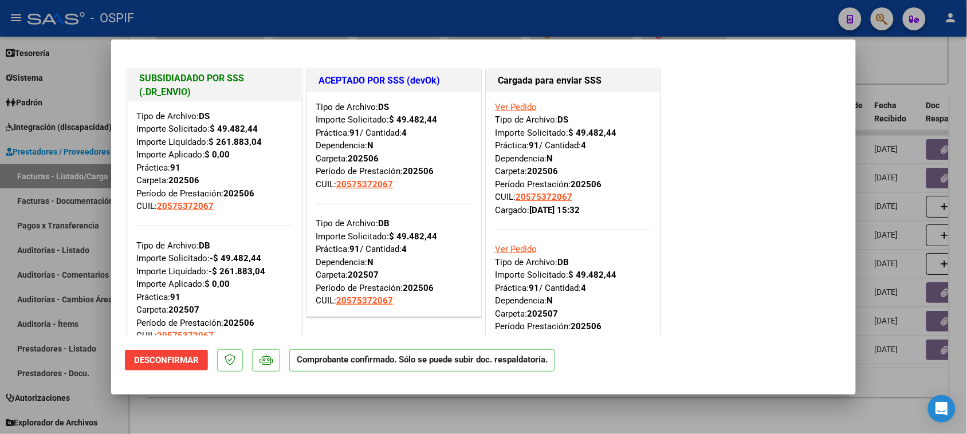
click at [878, 195] on div at bounding box center [483, 217] width 967 height 434
